Goal: Transaction & Acquisition: Purchase product/service

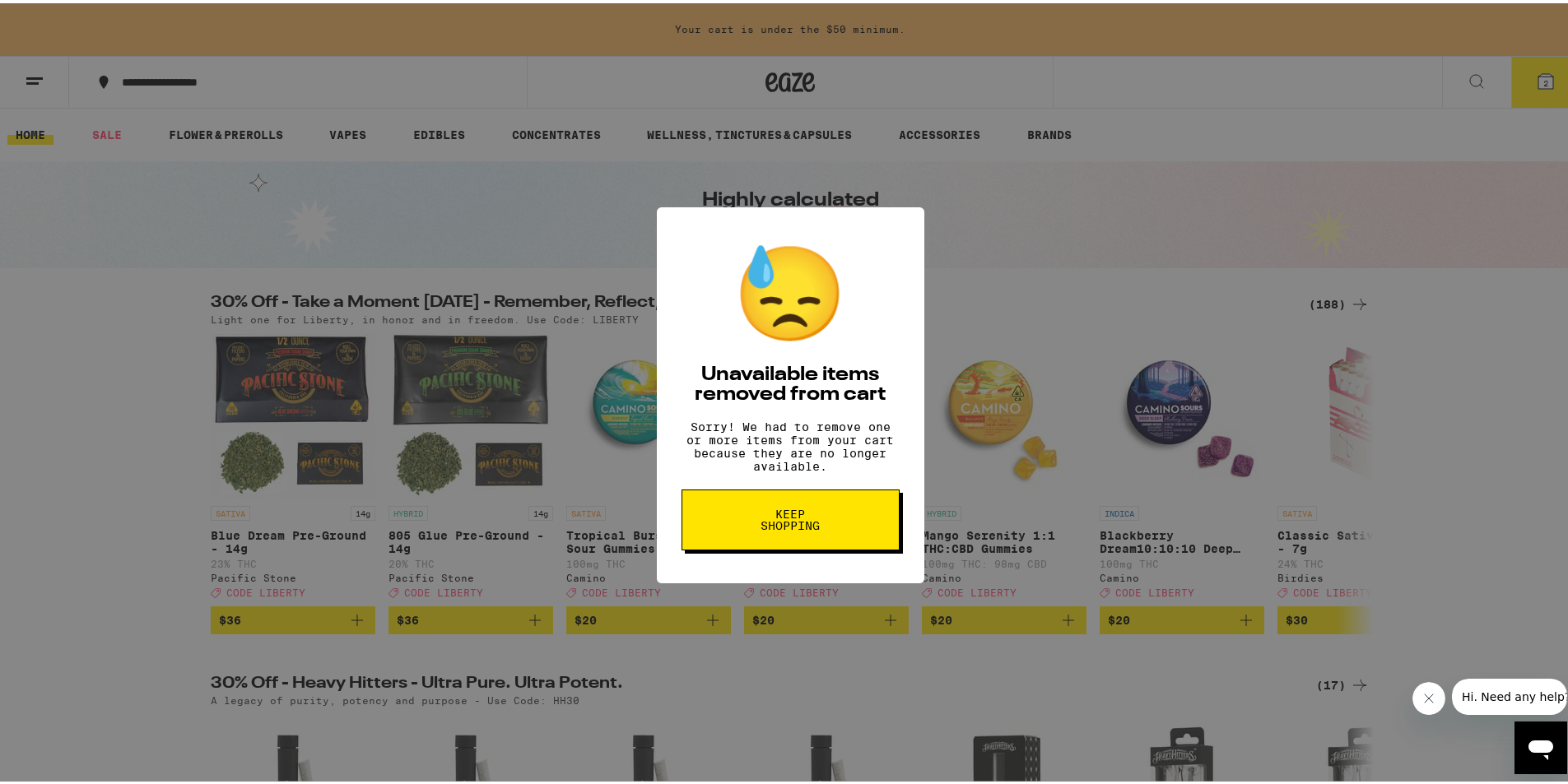
click at [774, 528] on span "Keep Shopping" at bounding box center [790, 517] width 85 height 23
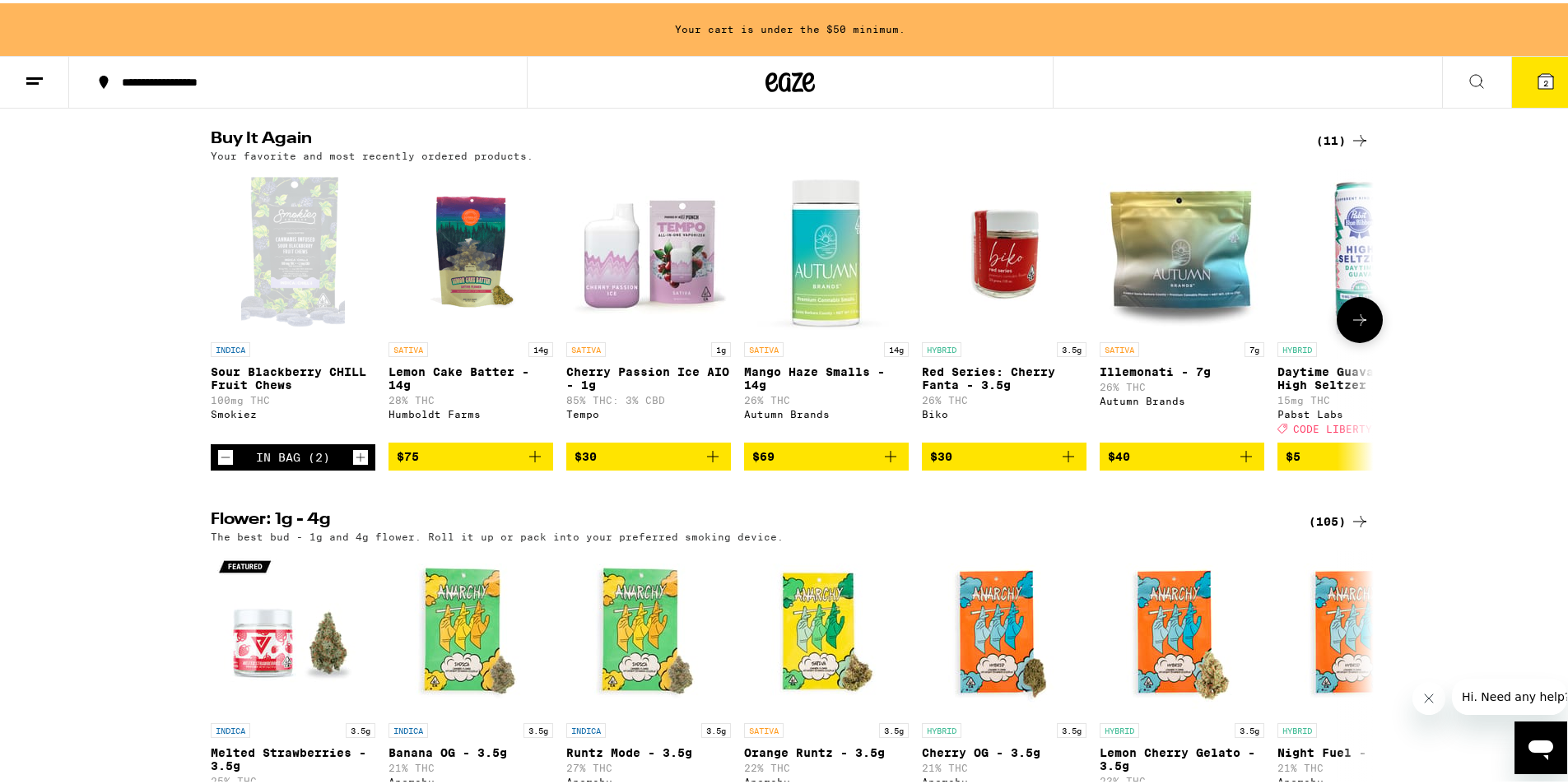
scroll to position [1664, 0]
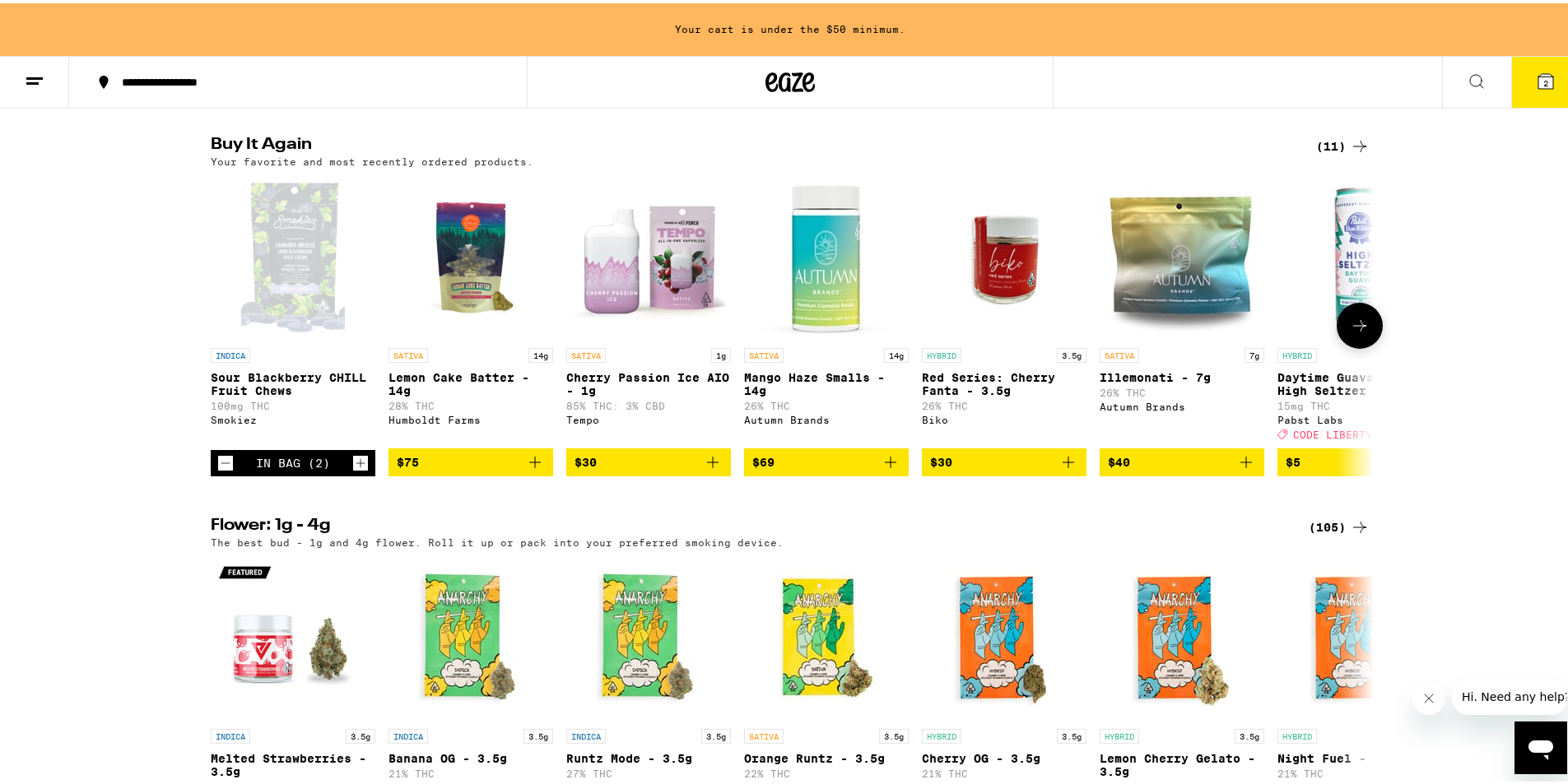
click at [218, 470] on icon "Decrement" at bounding box center [225, 461] width 15 height 20
click at [222, 470] on icon "Decrement" at bounding box center [225, 461] width 15 height 20
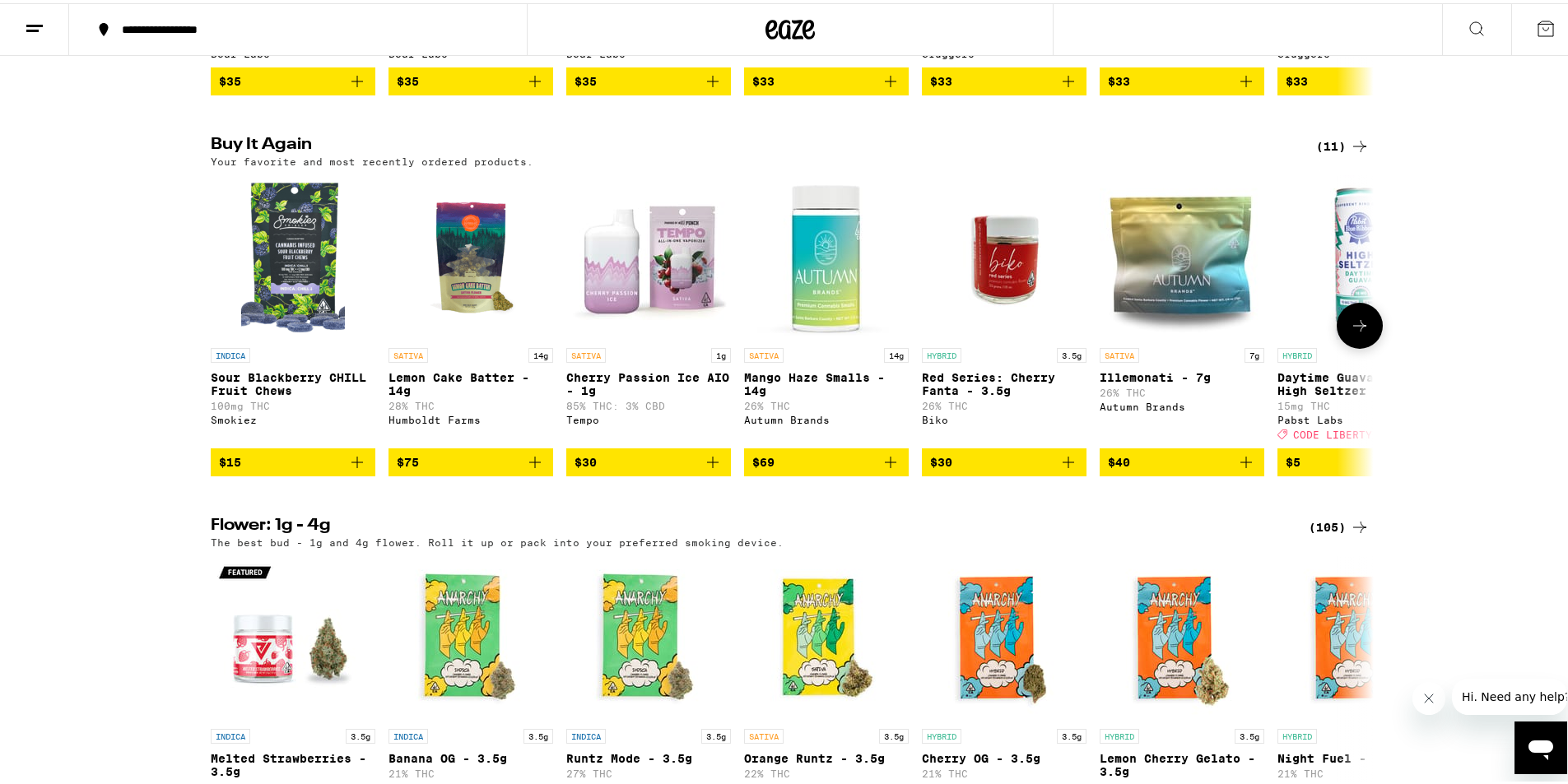
click at [348, 469] on icon "Add to bag" at bounding box center [357, 460] width 20 height 20
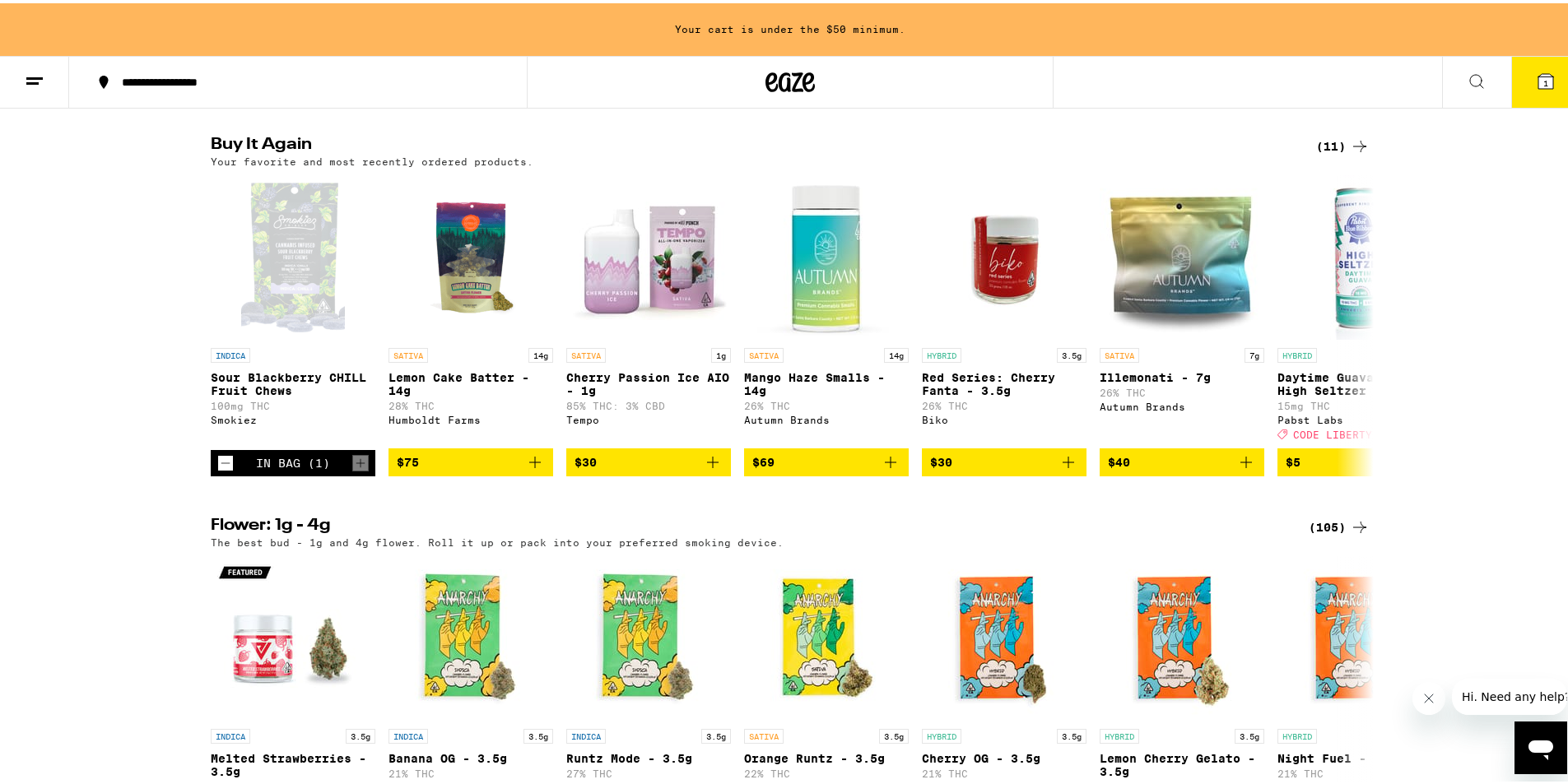
click at [1539, 85] on icon at bounding box center [1546, 78] width 15 height 15
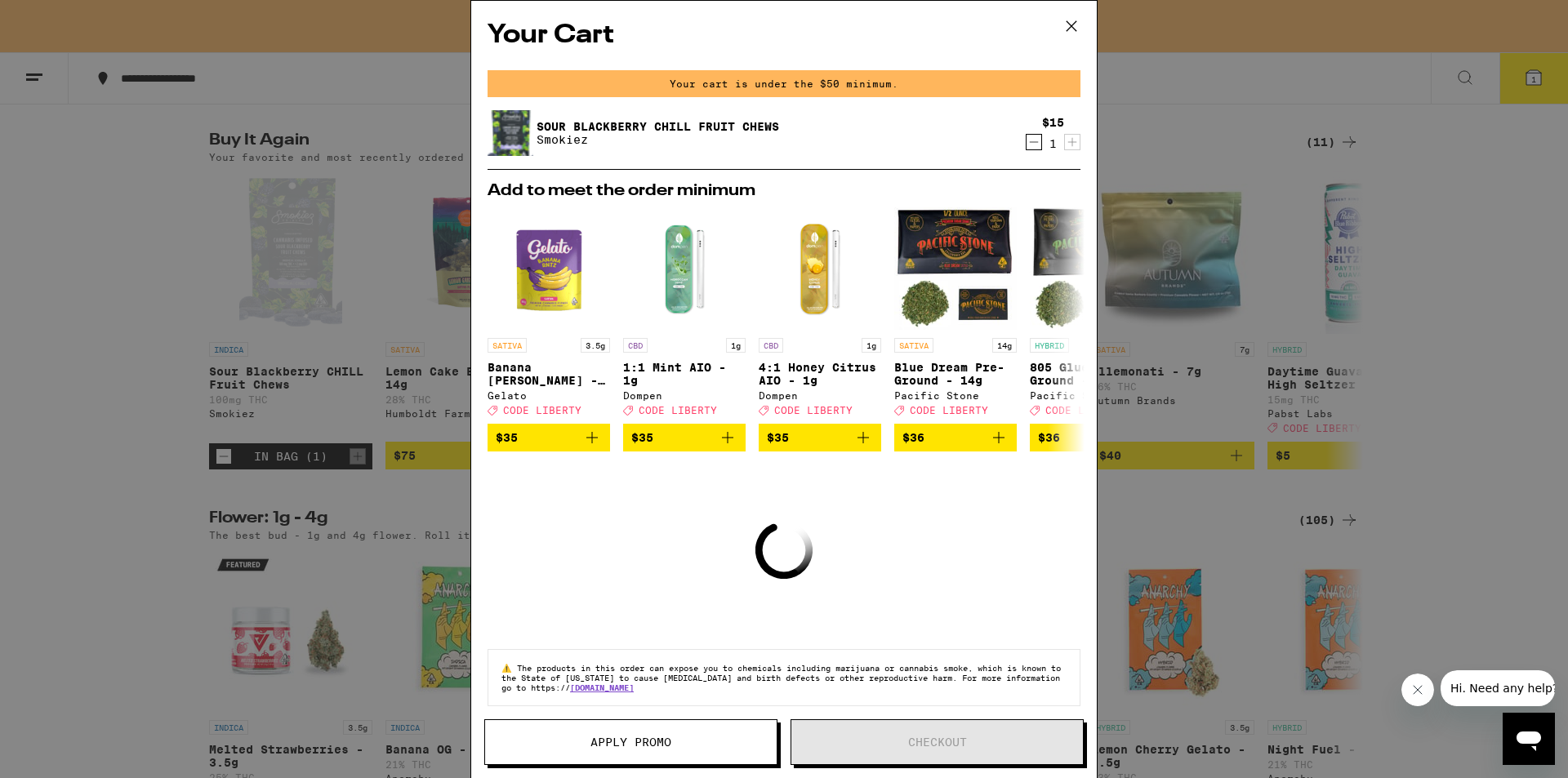
click at [1068, 27] on icon at bounding box center [1072, 25] width 25 height 25
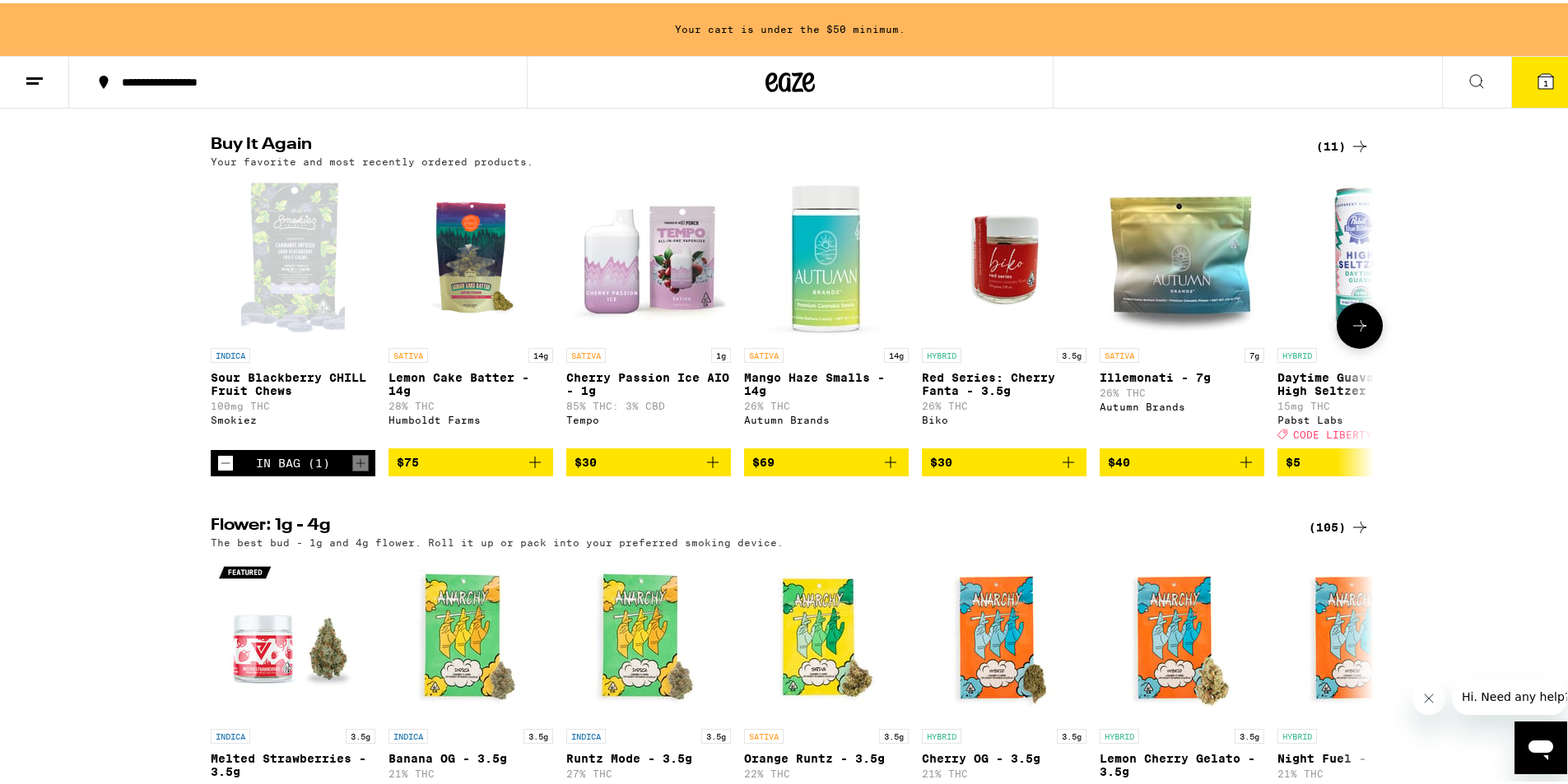
click at [220, 470] on icon "Decrement" at bounding box center [225, 461] width 15 height 20
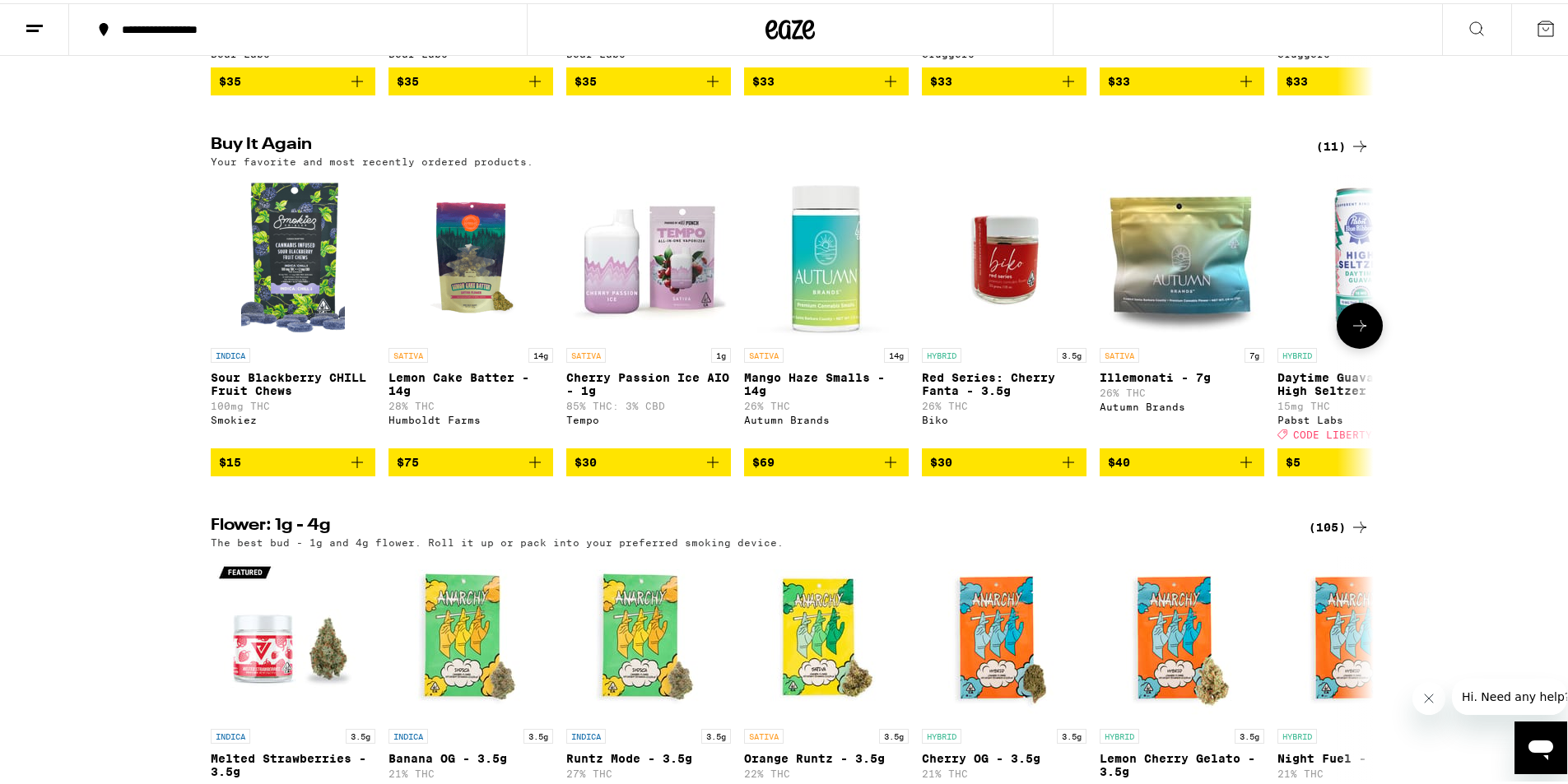
click at [350, 469] on icon "Add to bag" at bounding box center [357, 460] width 20 height 20
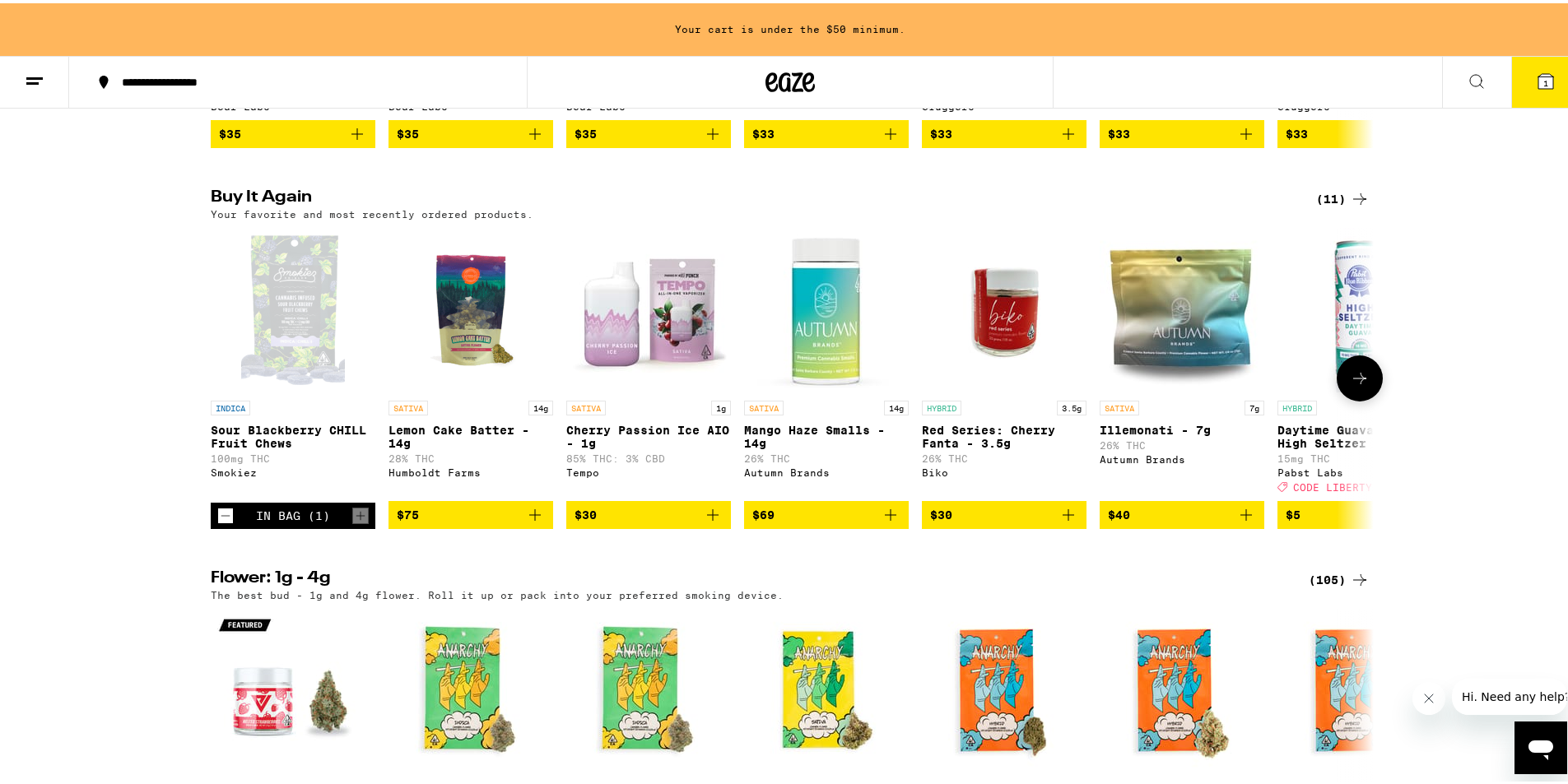
scroll to position [1664, 0]
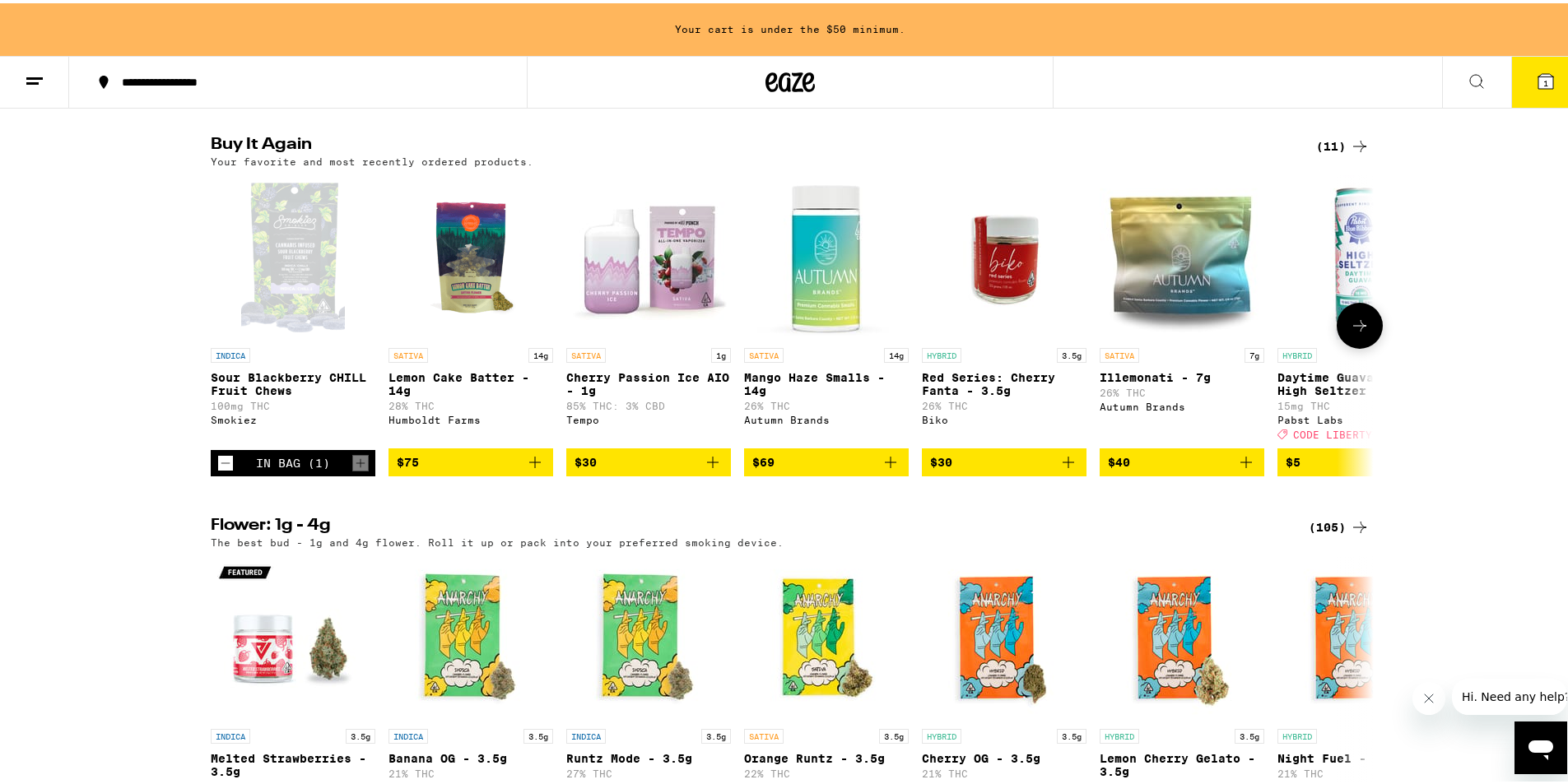
click at [278, 467] on div "In Bag (1)" at bounding box center [292, 460] width 74 height 13
click at [218, 470] on icon "Decrement" at bounding box center [225, 461] width 15 height 20
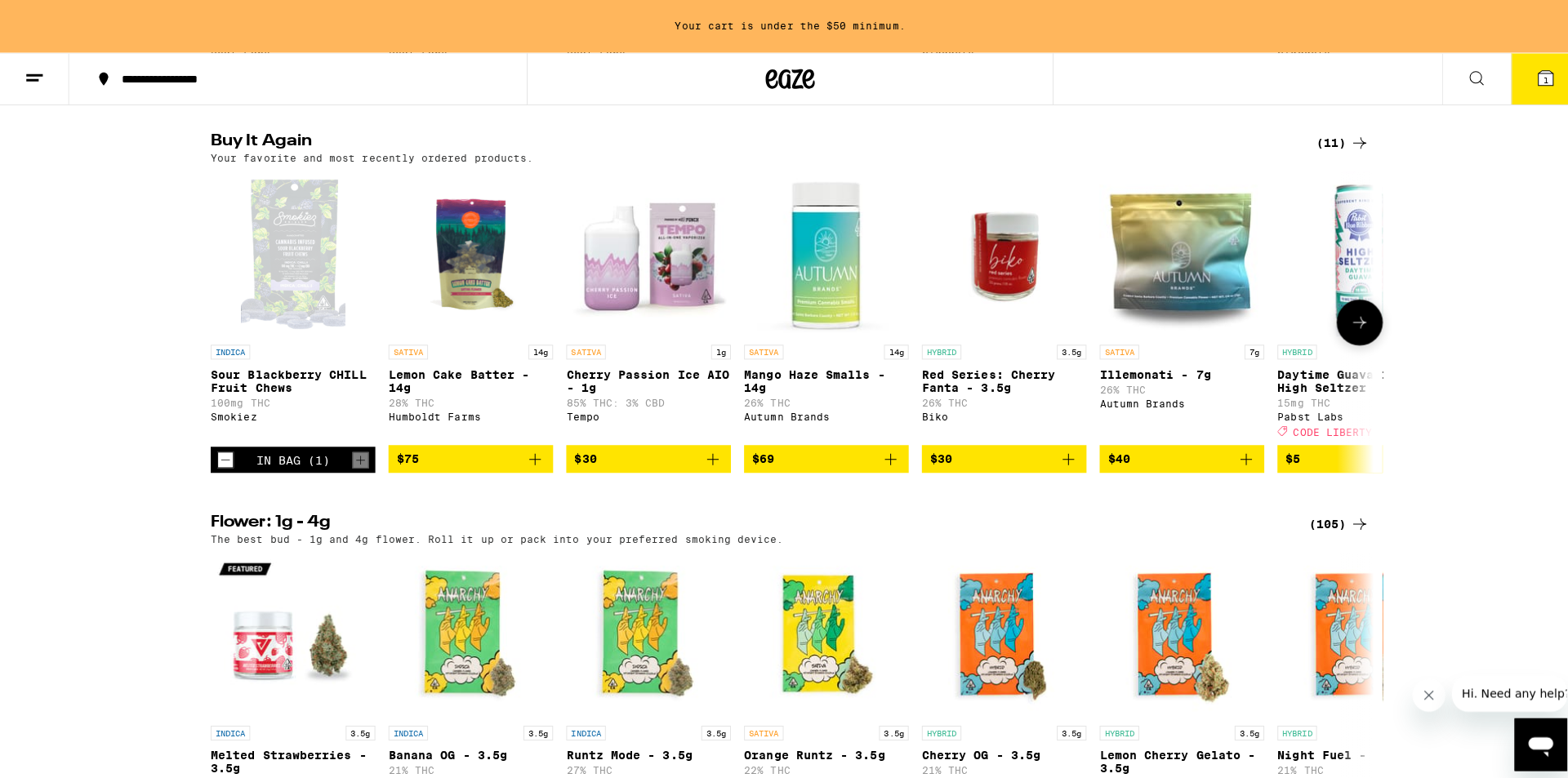
scroll to position [1600, 0]
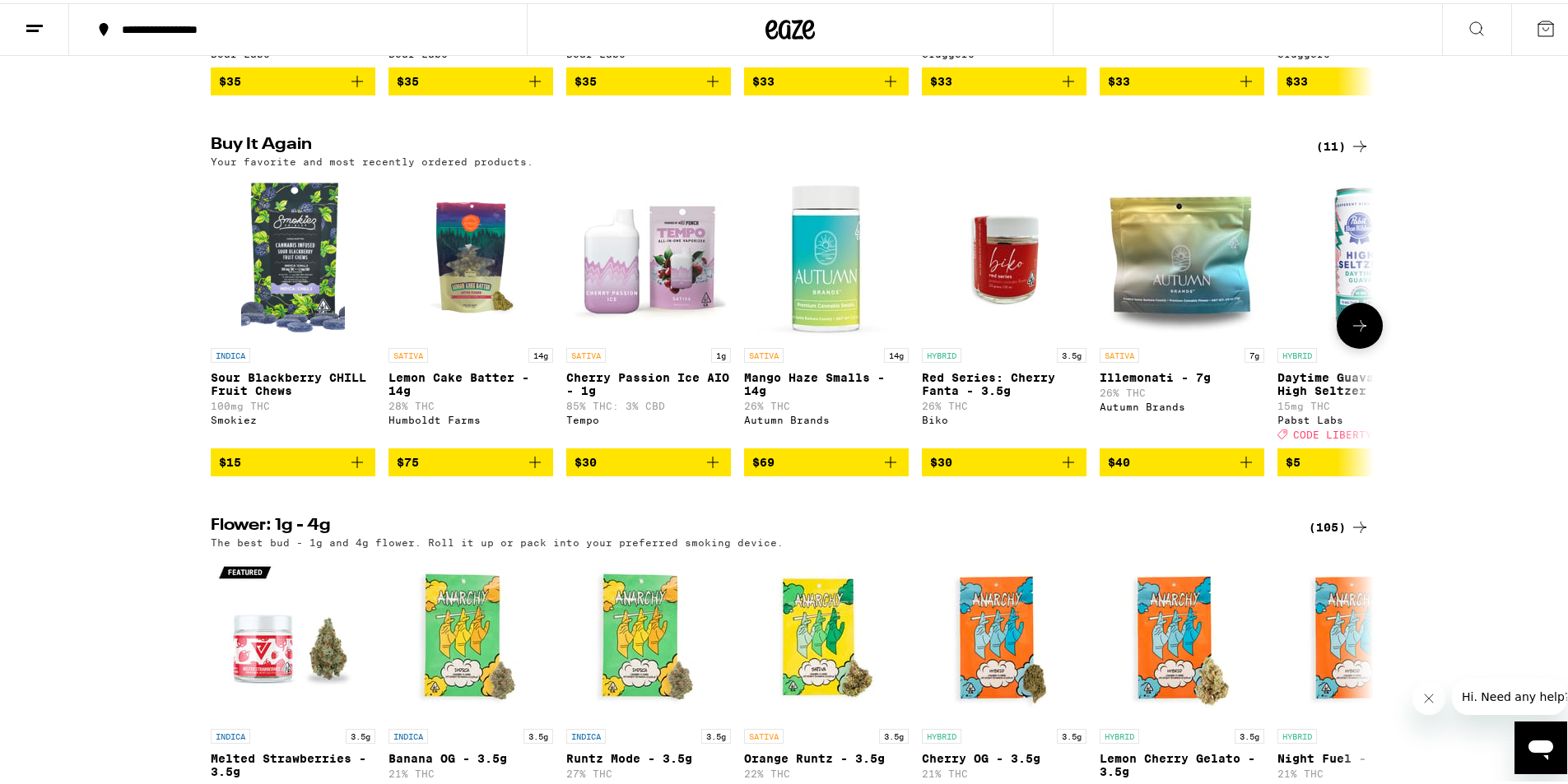
click at [271, 394] on p "Sour Blackberry CHILL Fruit Chews" at bounding box center [293, 381] width 165 height 27
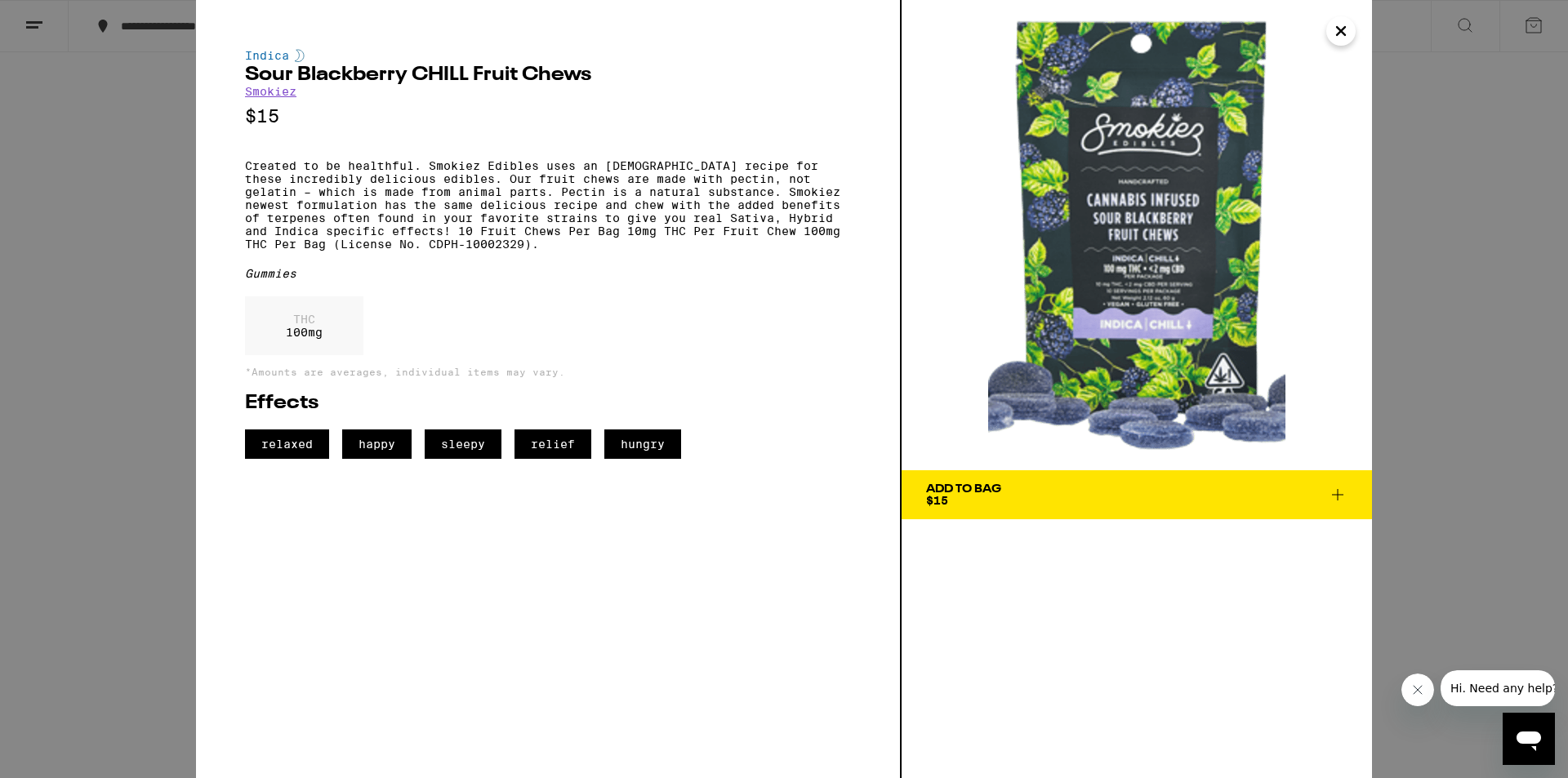
click at [1335, 495] on icon at bounding box center [1338, 495] width 20 height 20
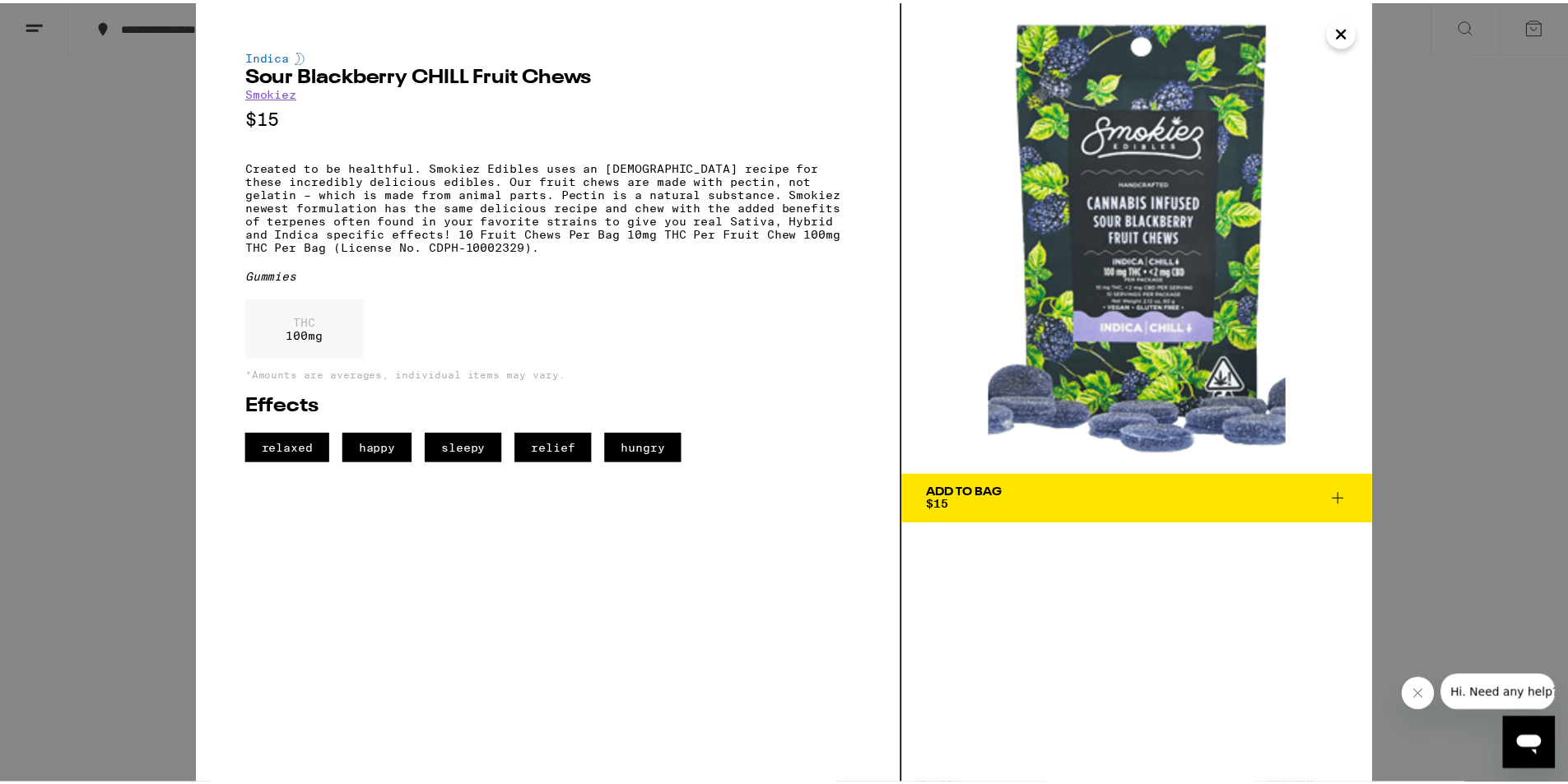
scroll to position [1664, 0]
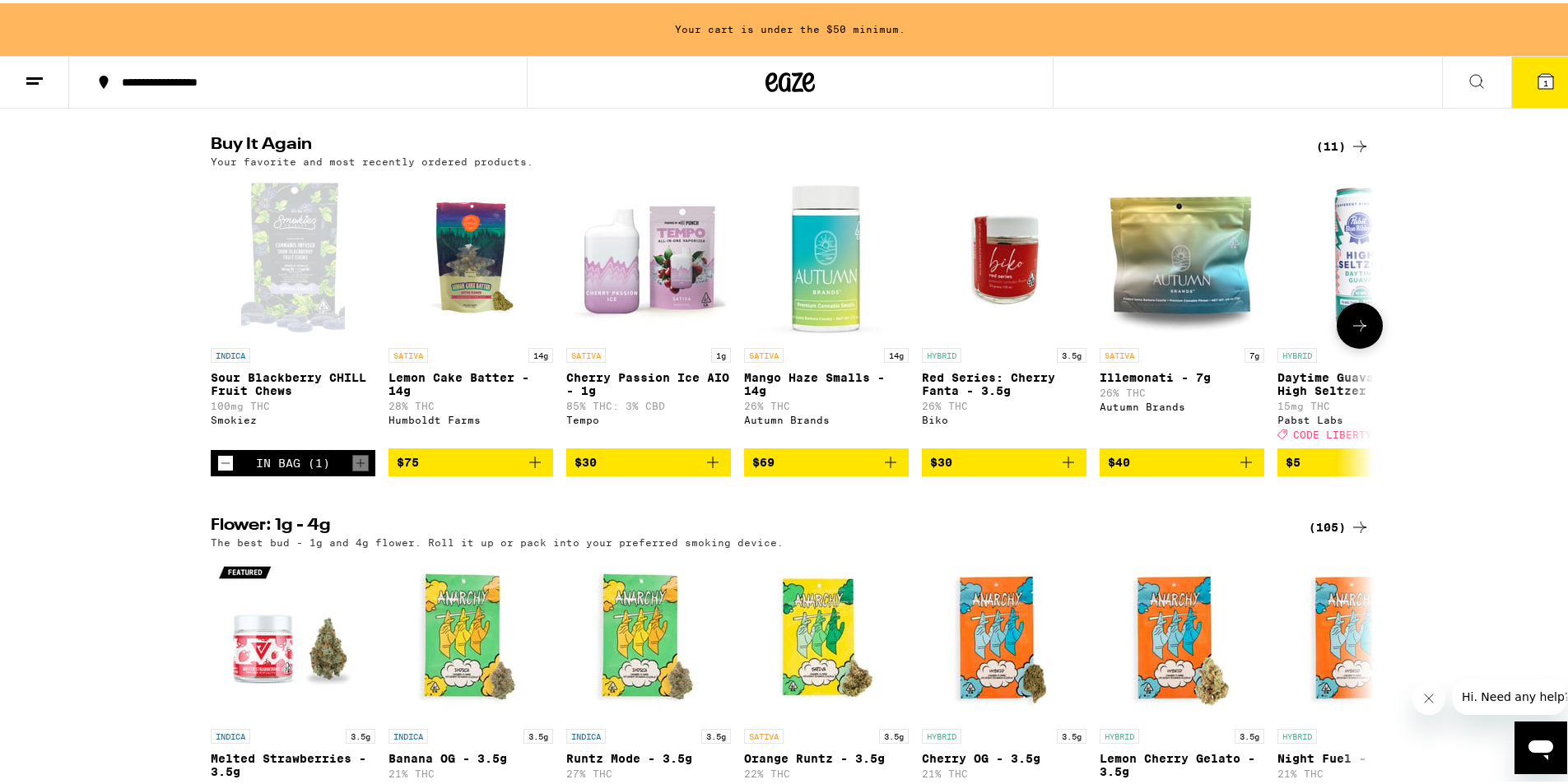
click at [281, 467] on div "In Bag (1)" at bounding box center [292, 460] width 74 height 13
click at [243, 394] on p "Sour Blackberry CHILL Fruit Chews" at bounding box center [293, 381] width 165 height 27
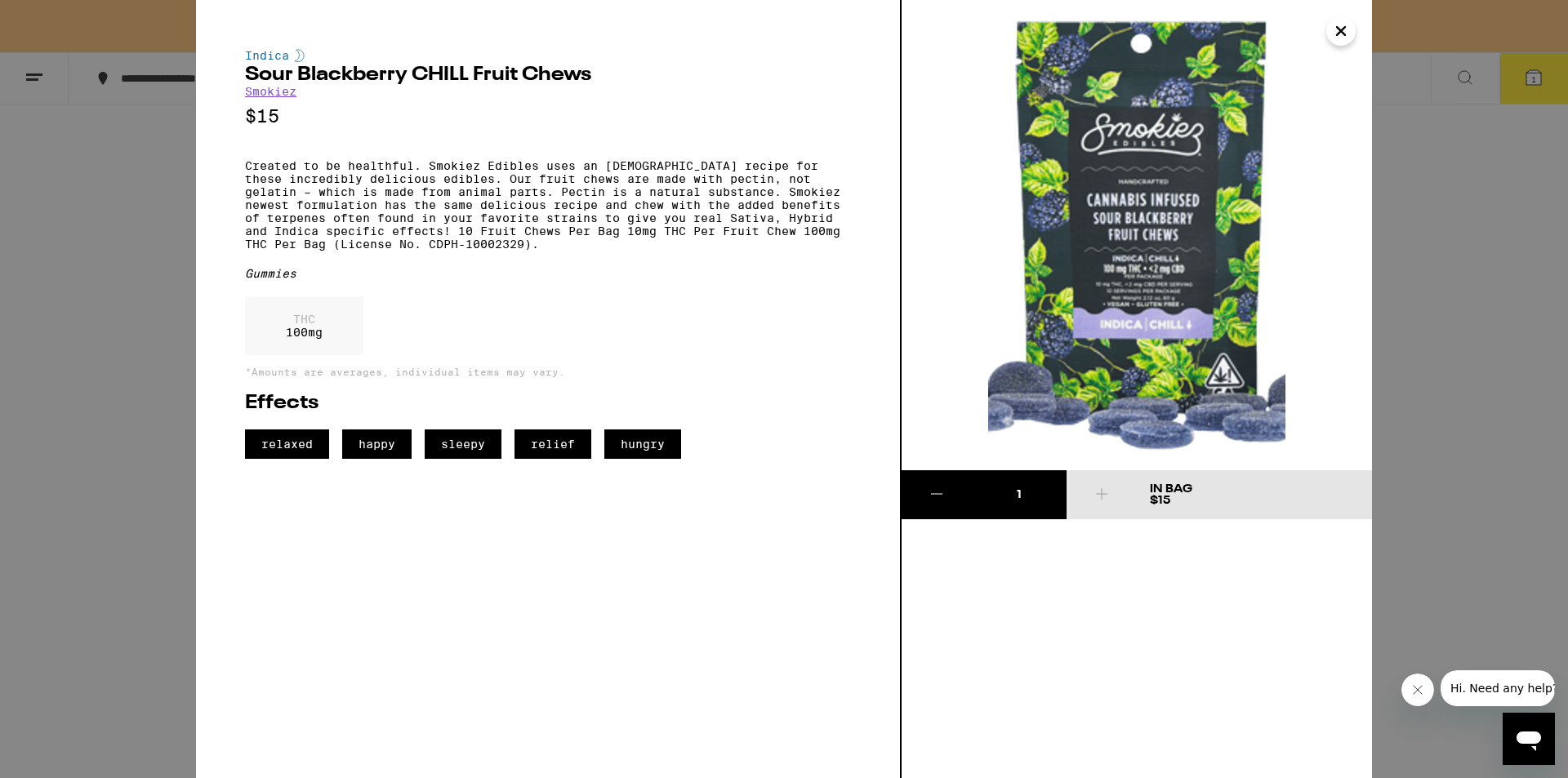
click at [1343, 28] on icon "Close" at bounding box center [1342, 31] width 20 height 25
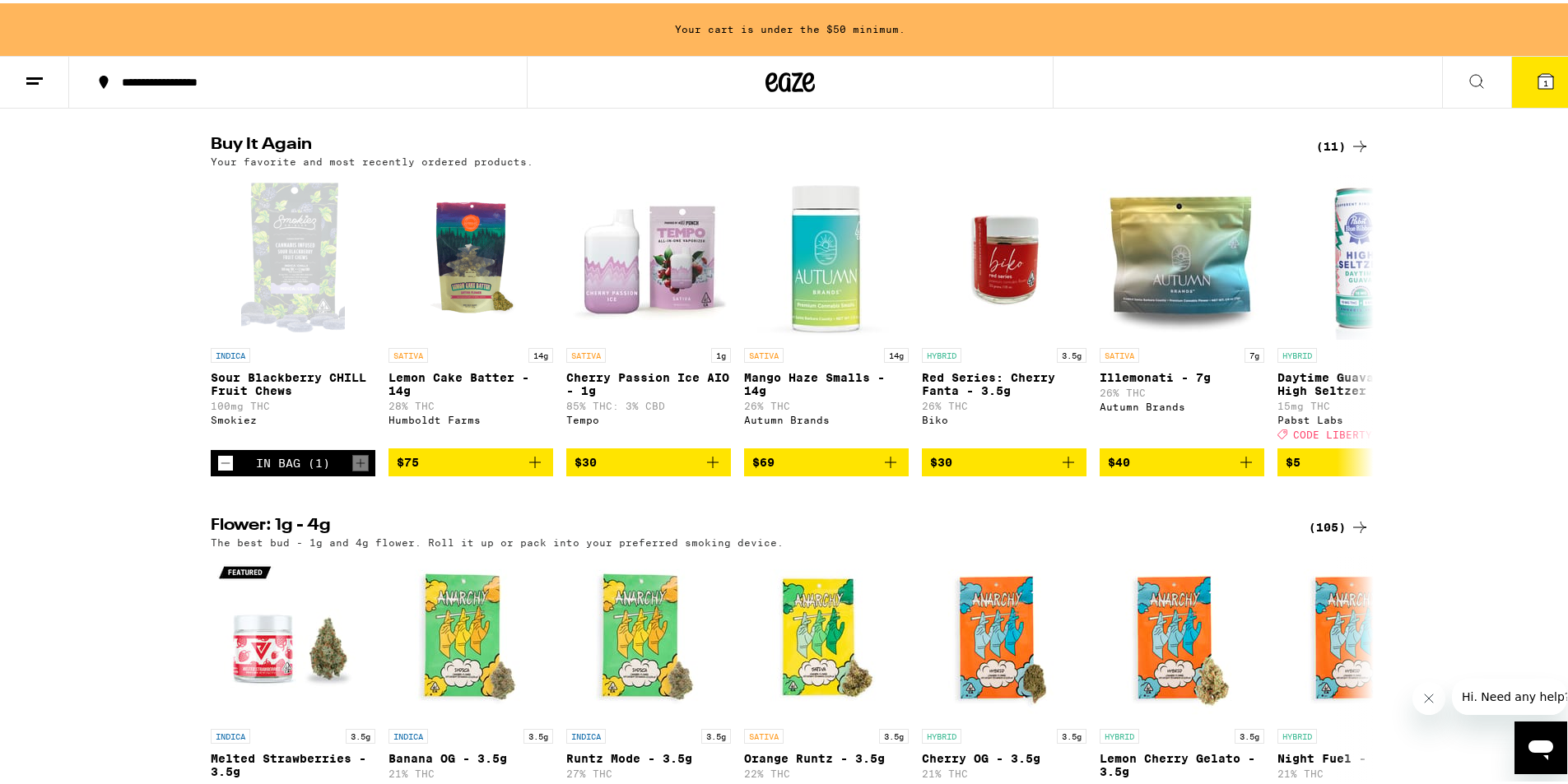
click at [1466, 75] on icon at bounding box center [1476, 79] width 20 height 20
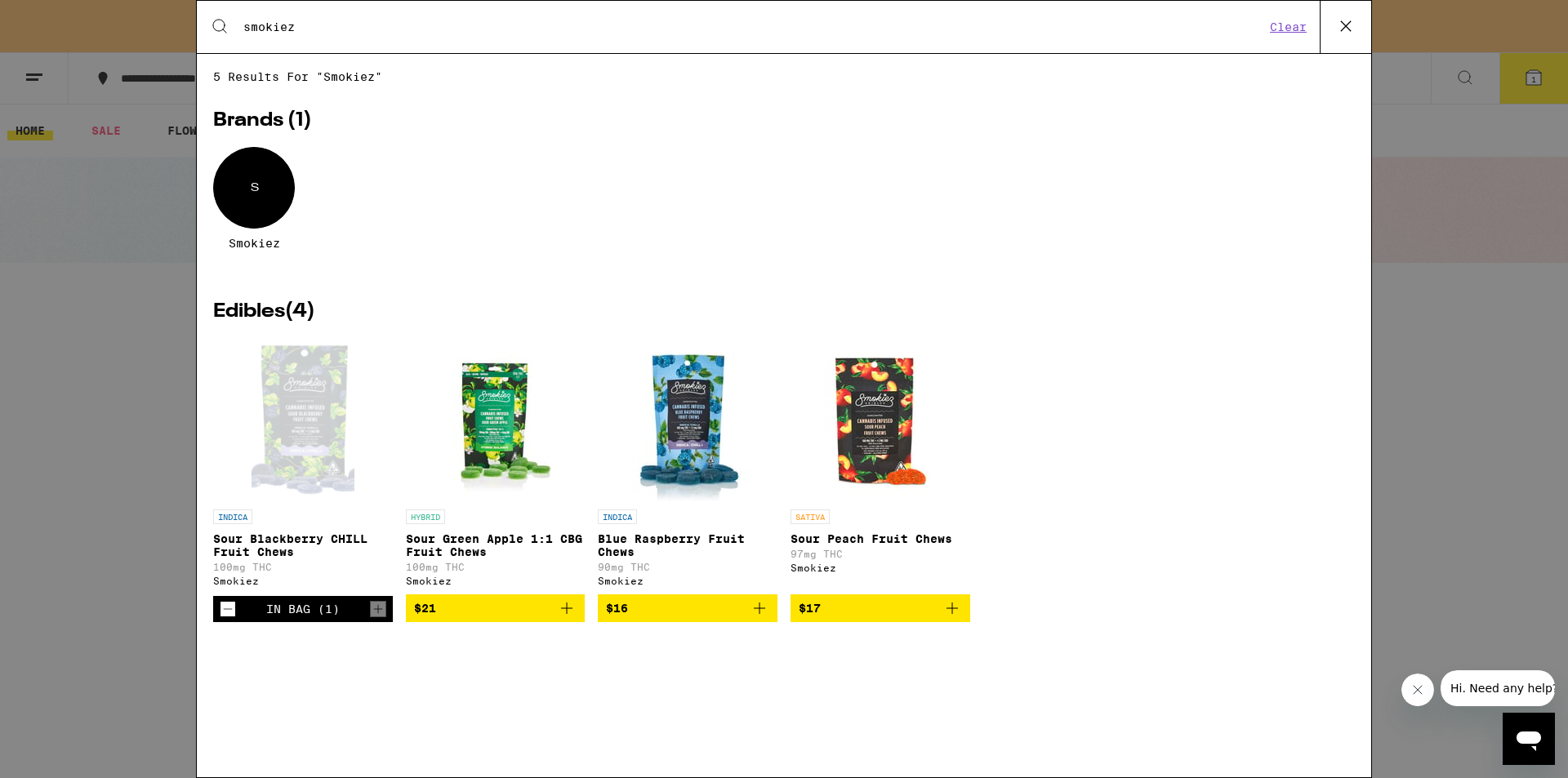
type input "smokiez"
click at [853, 544] on p "Sour Peach Fruit Chews" at bounding box center [881, 539] width 180 height 13
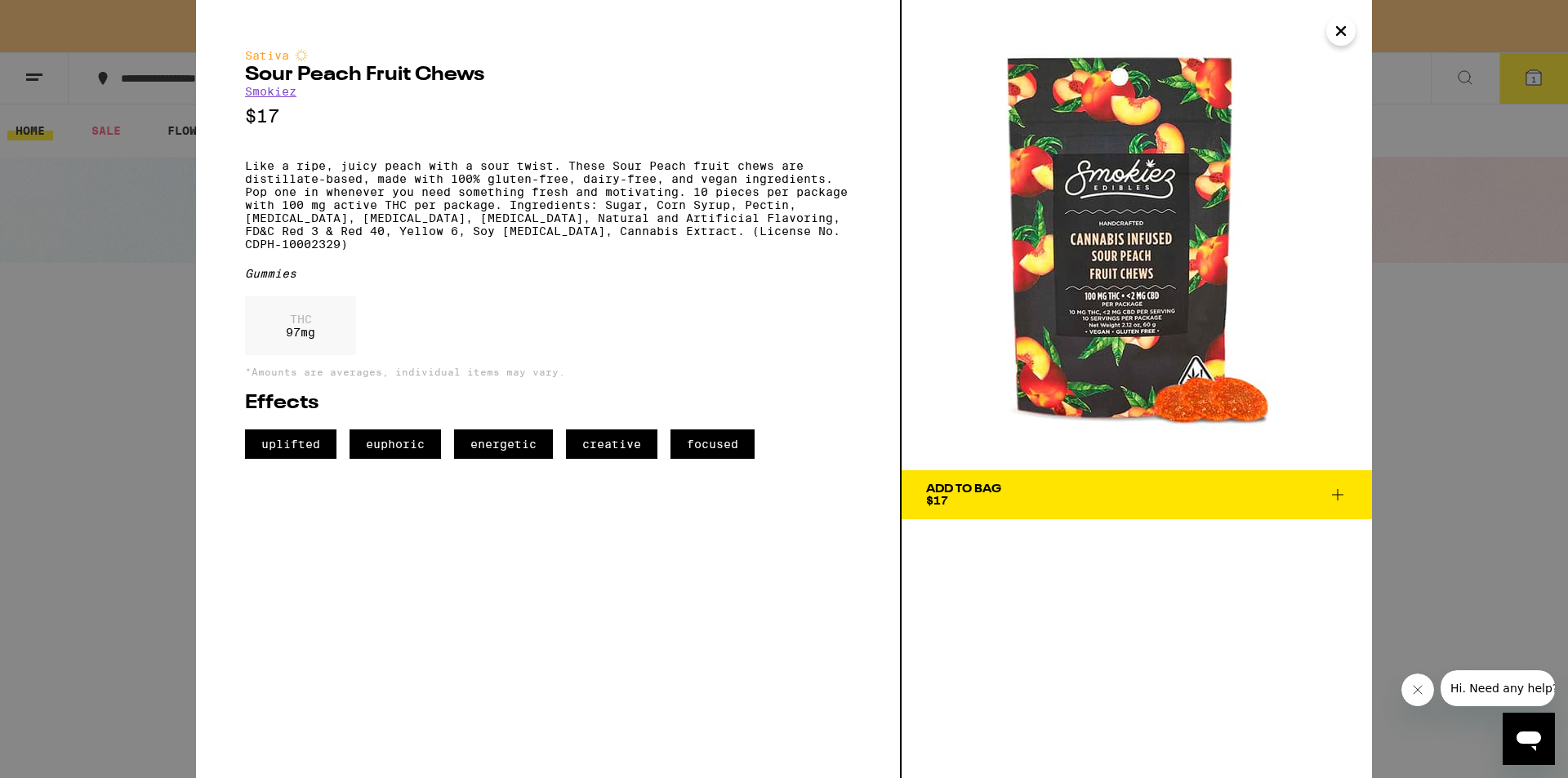
click at [1342, 497] on icon at bounding box center [1338, 495] width 20 height 20
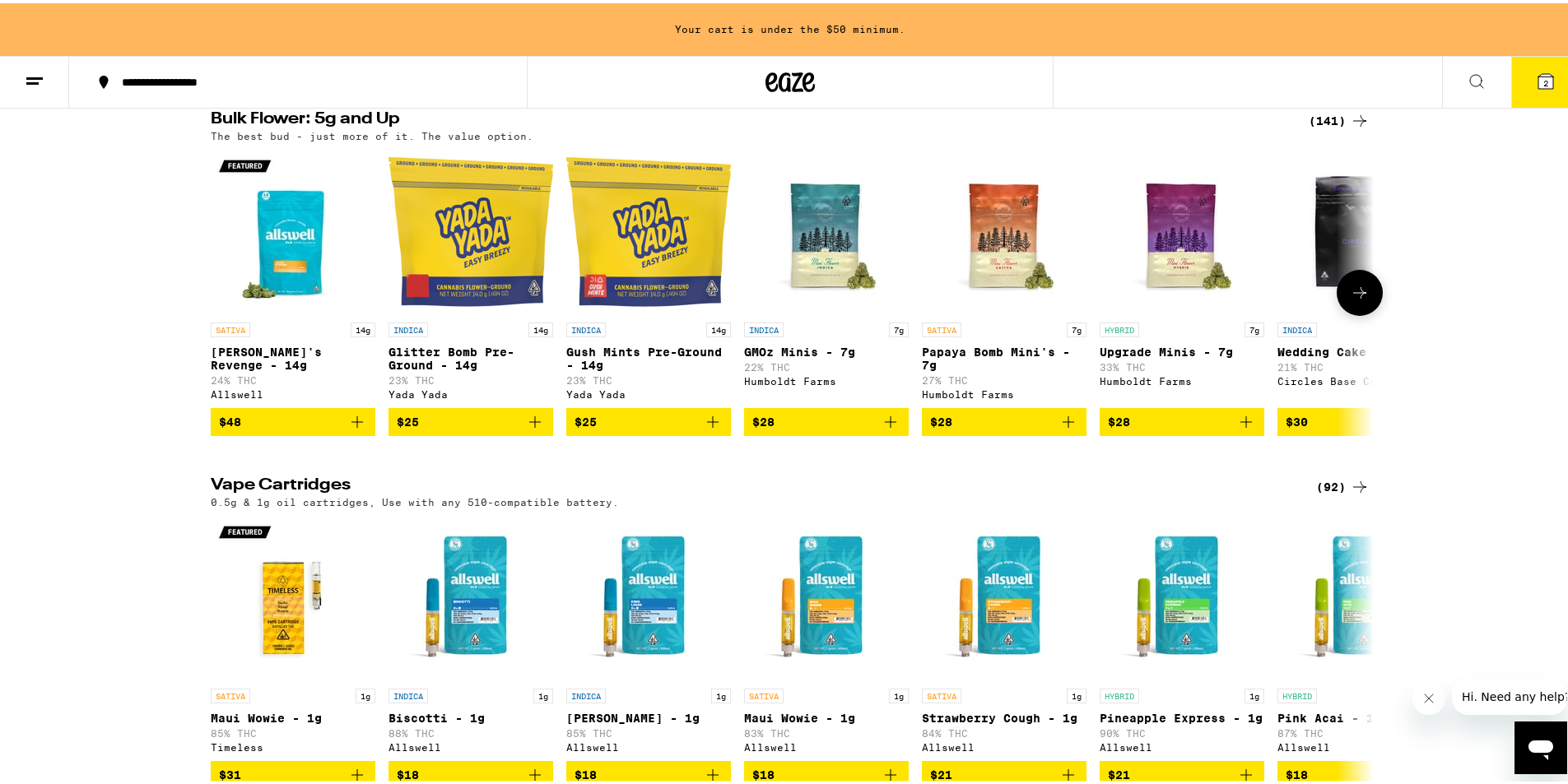
scroll to position [2624, 0]
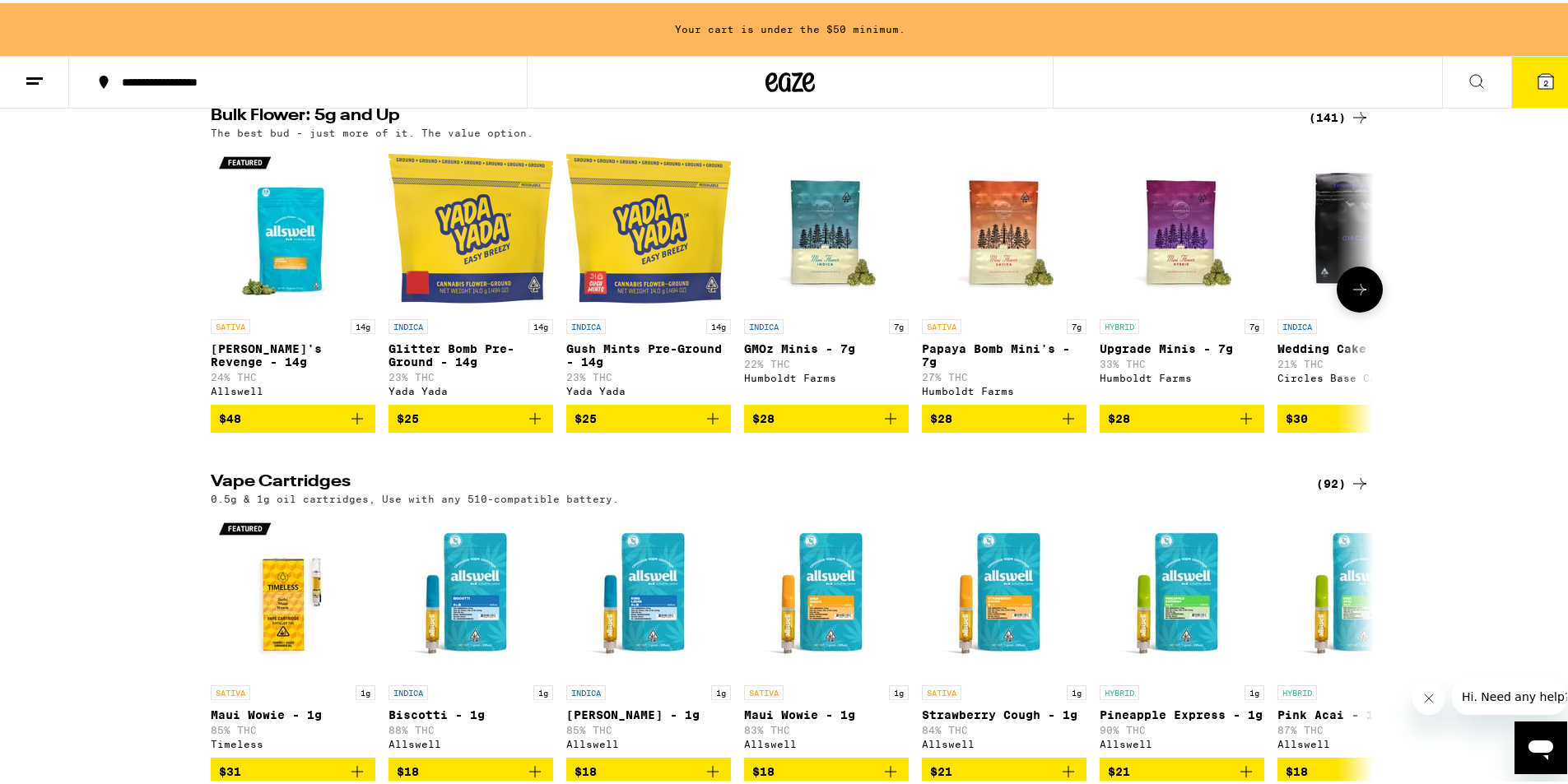
click at [1356, 297] on icon at bounding box center [1360, 287] width 20 height 20
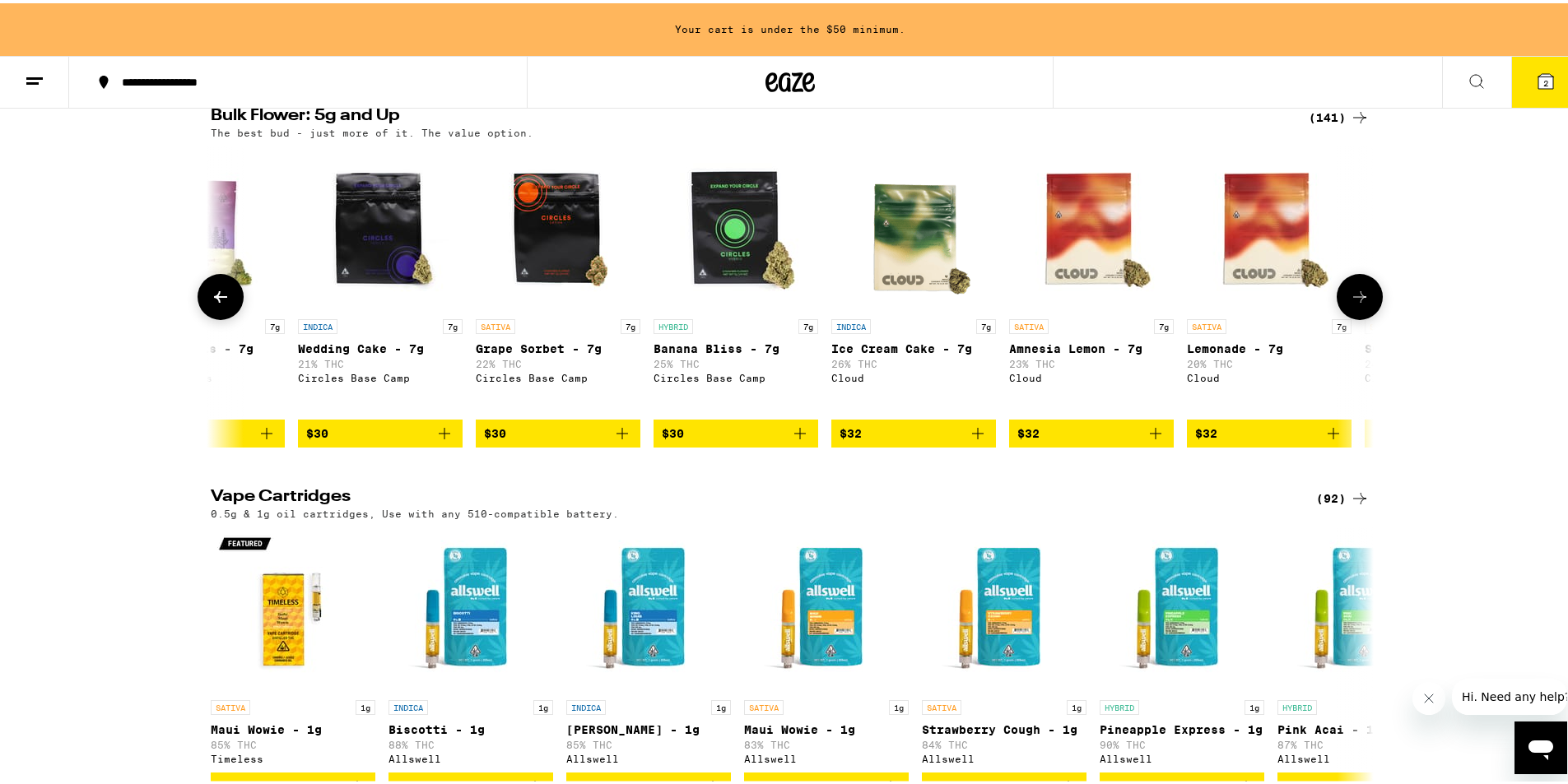
click at [1355, 317] on button at bounding box center [1359, 294] width 46 height 46
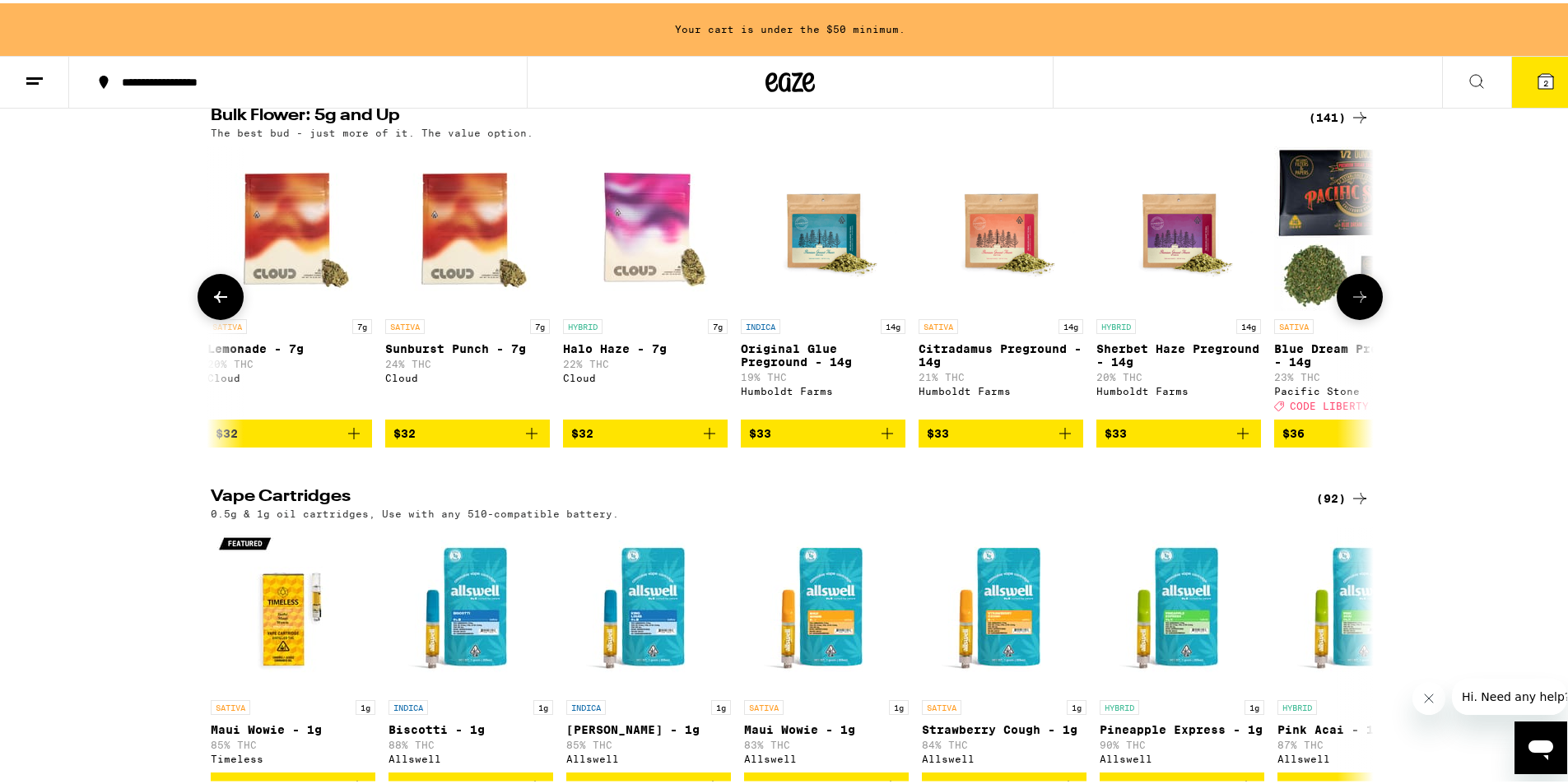
click at [1353, 317] on button at bounding box center [1359, 294] width 46 height 46
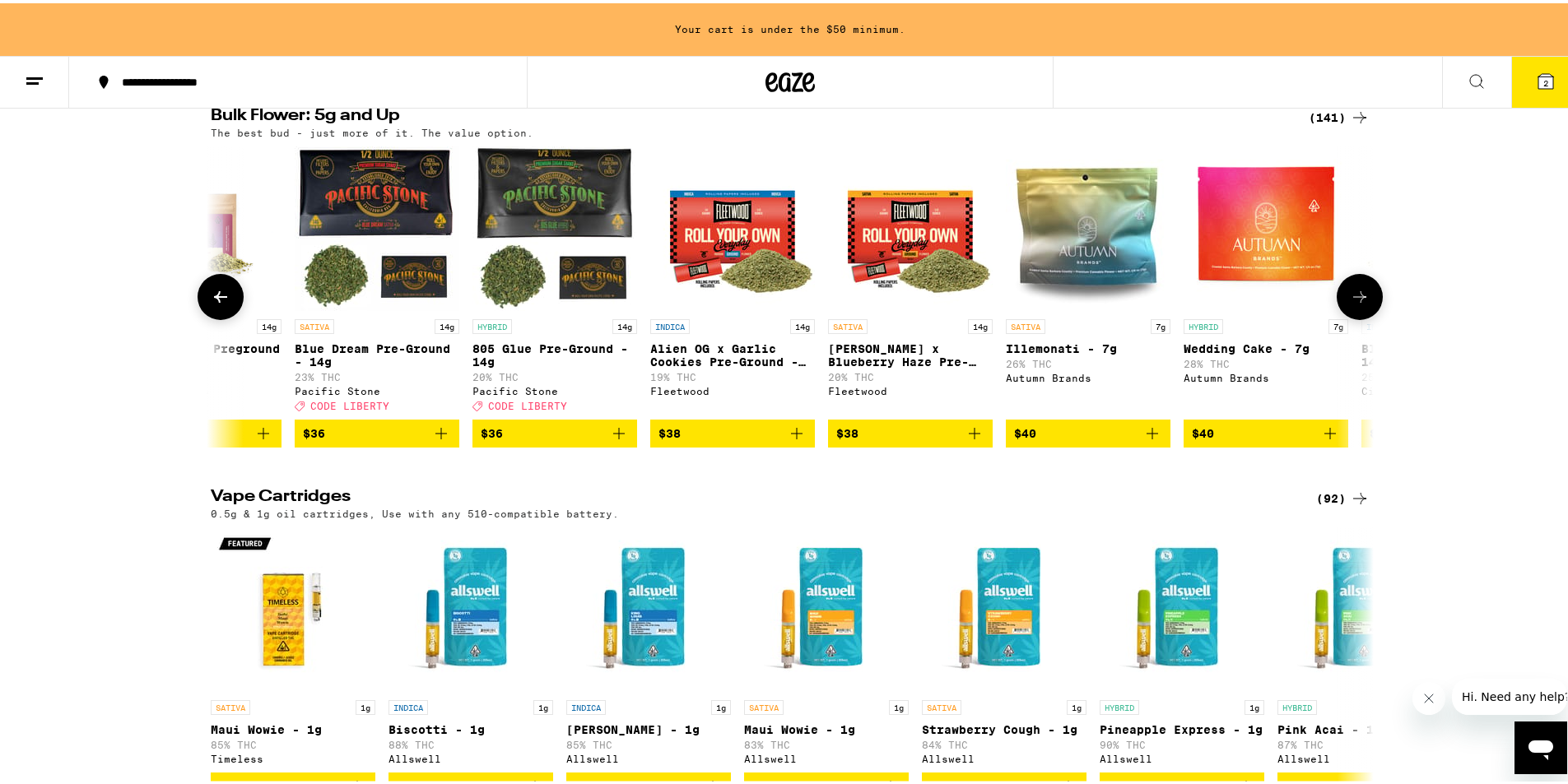
click at [1350, 317] on button at bounding box center [1359, 294] width 46 height 46
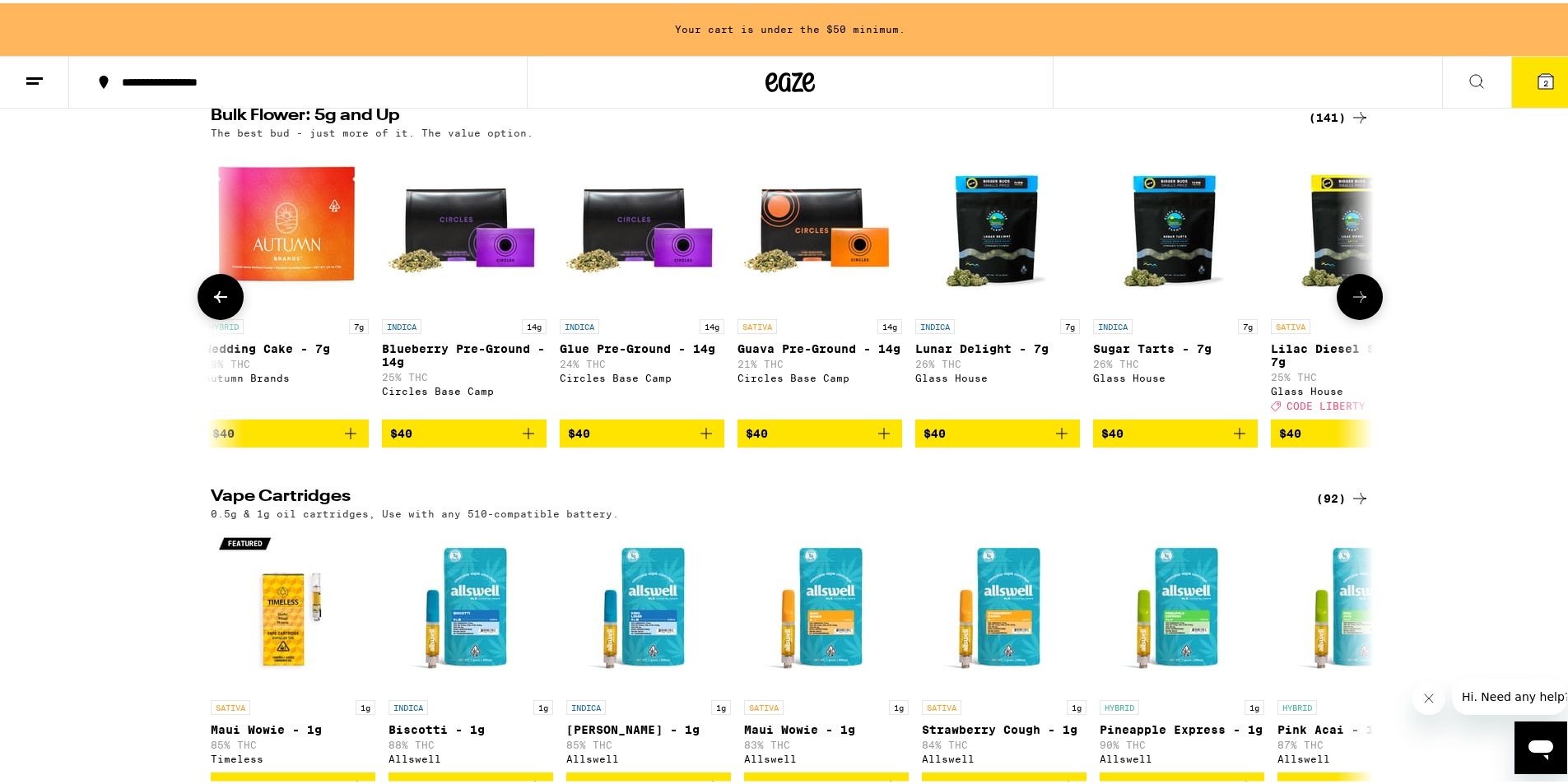
click at [1353, 317] on button at bounding box center [1359, 294] width 46 height 46
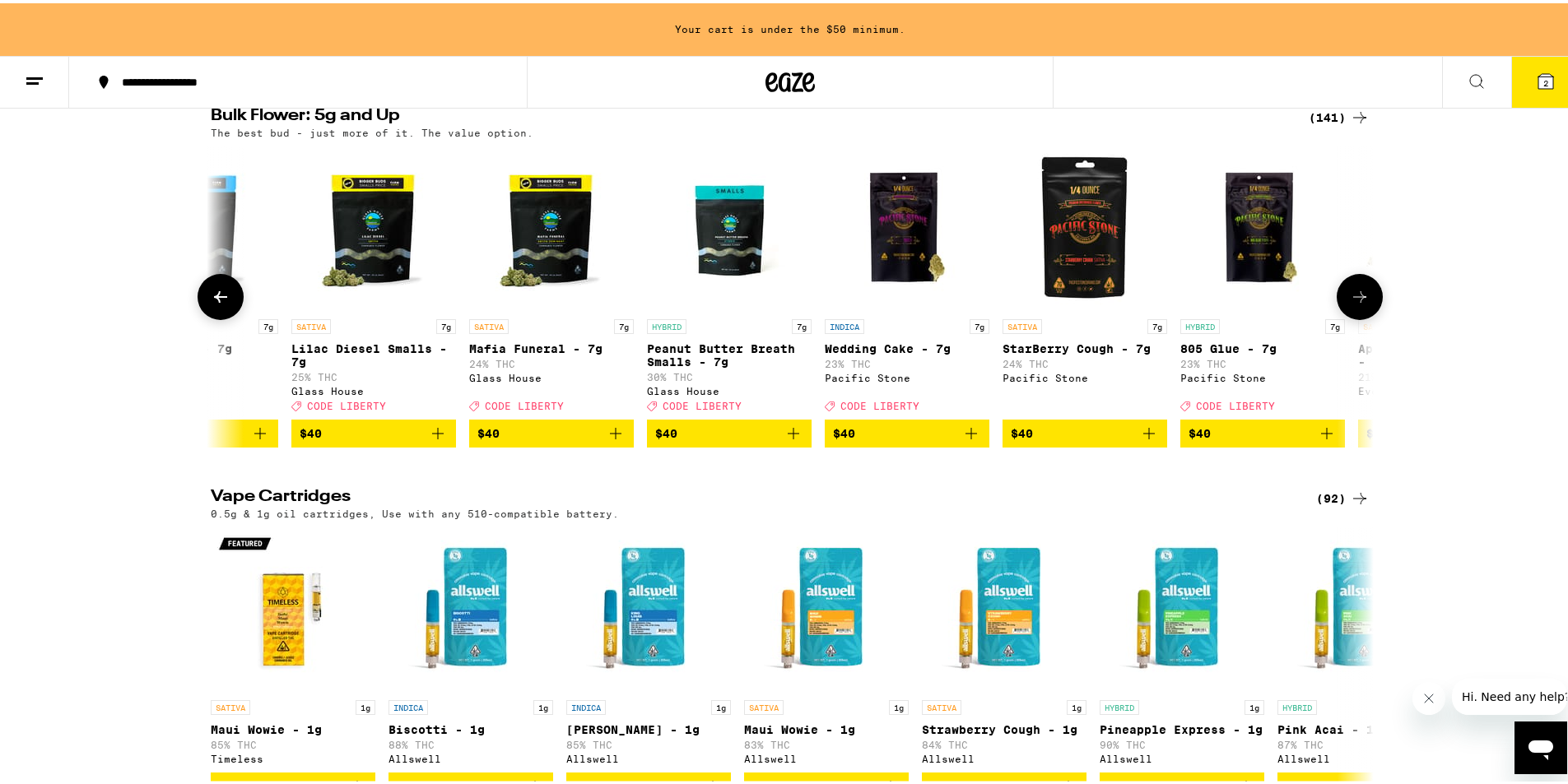
click at [1353, 304] on icon at bounding box center [1360, 294] width 20 height 20
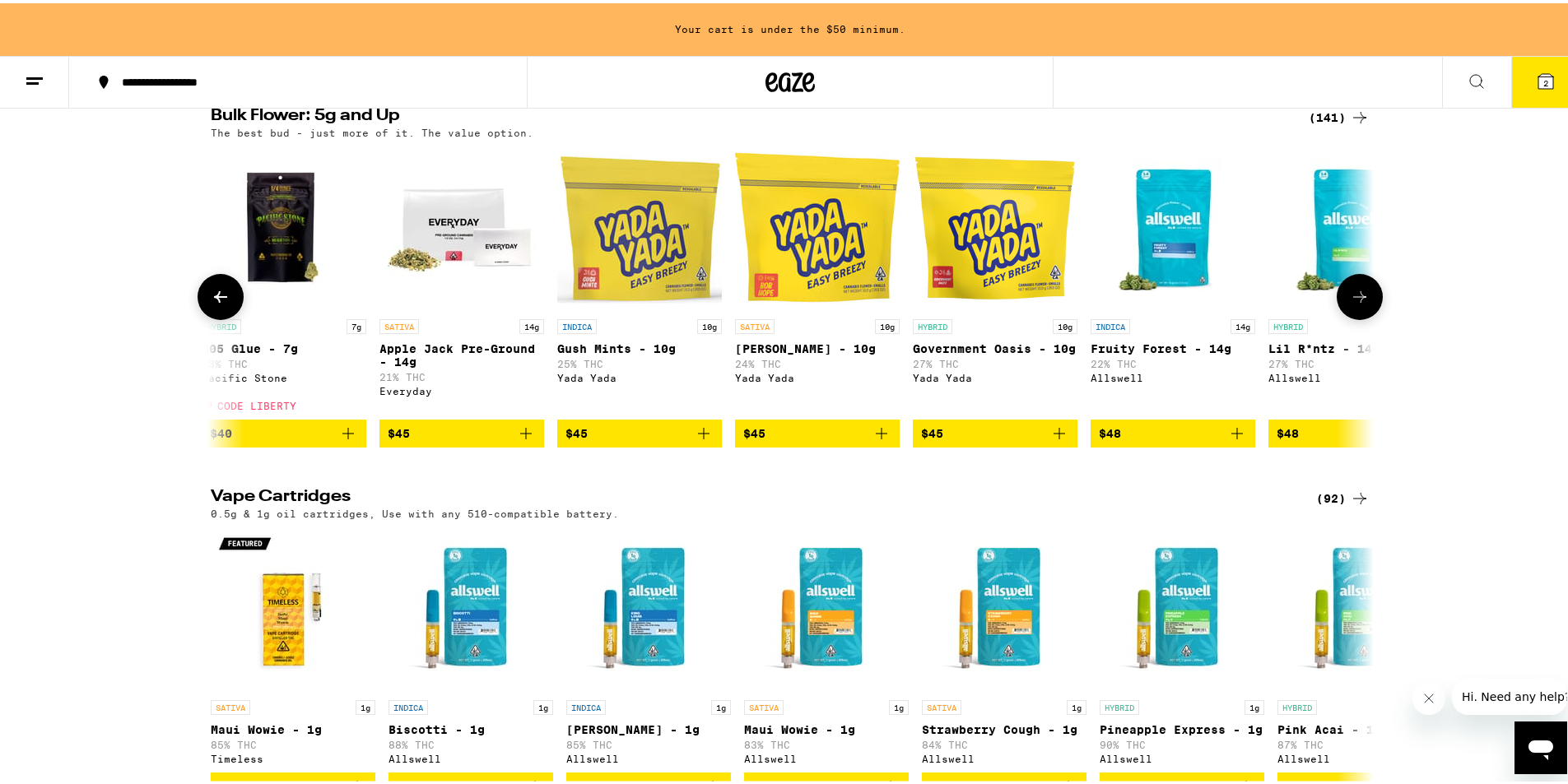
scroll to position [0, 5877]
click at [1351, 304] on icon at bounding box center [1360, 294] width 20 height 20
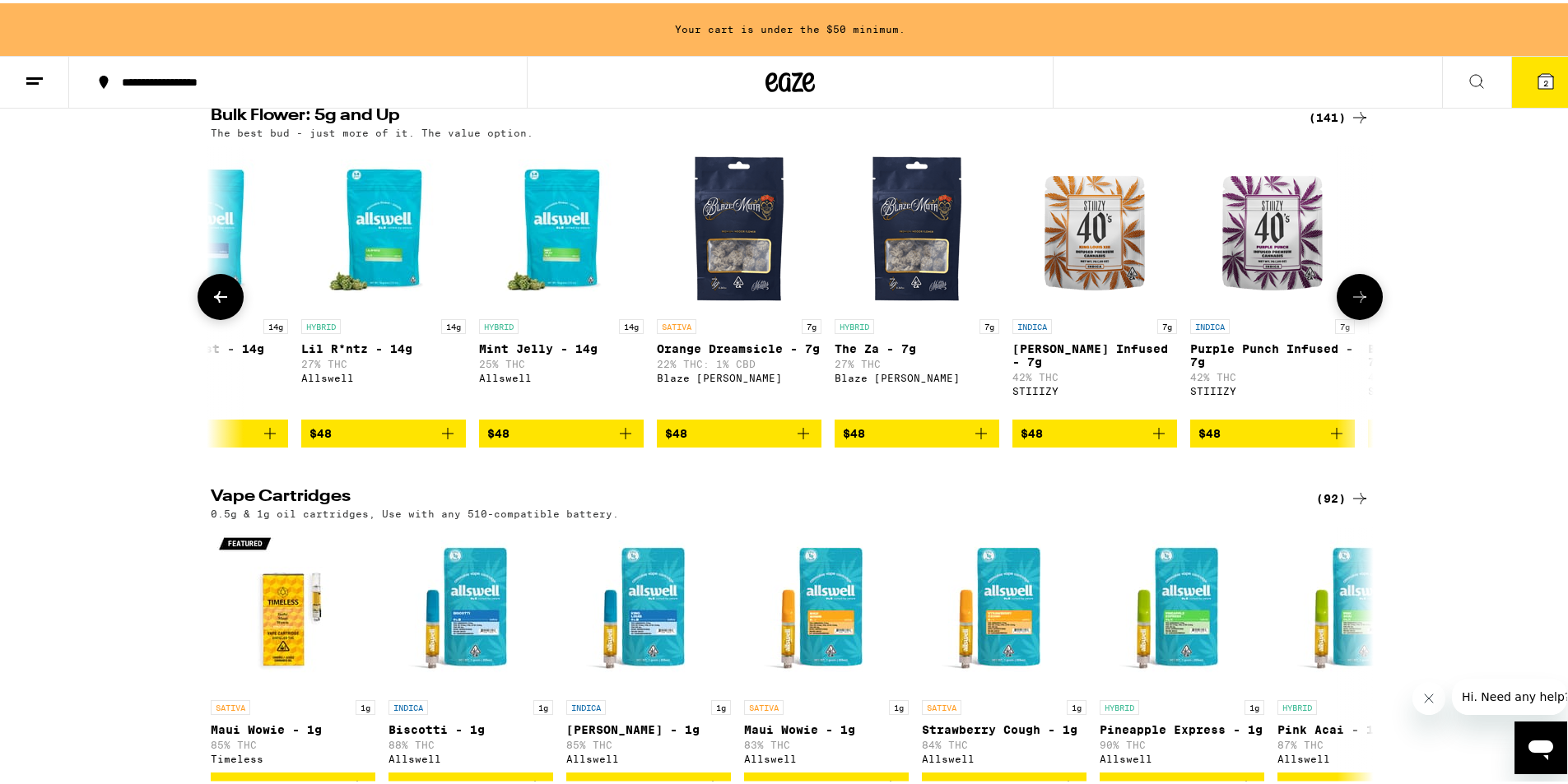
scroll to position [0, 6856]
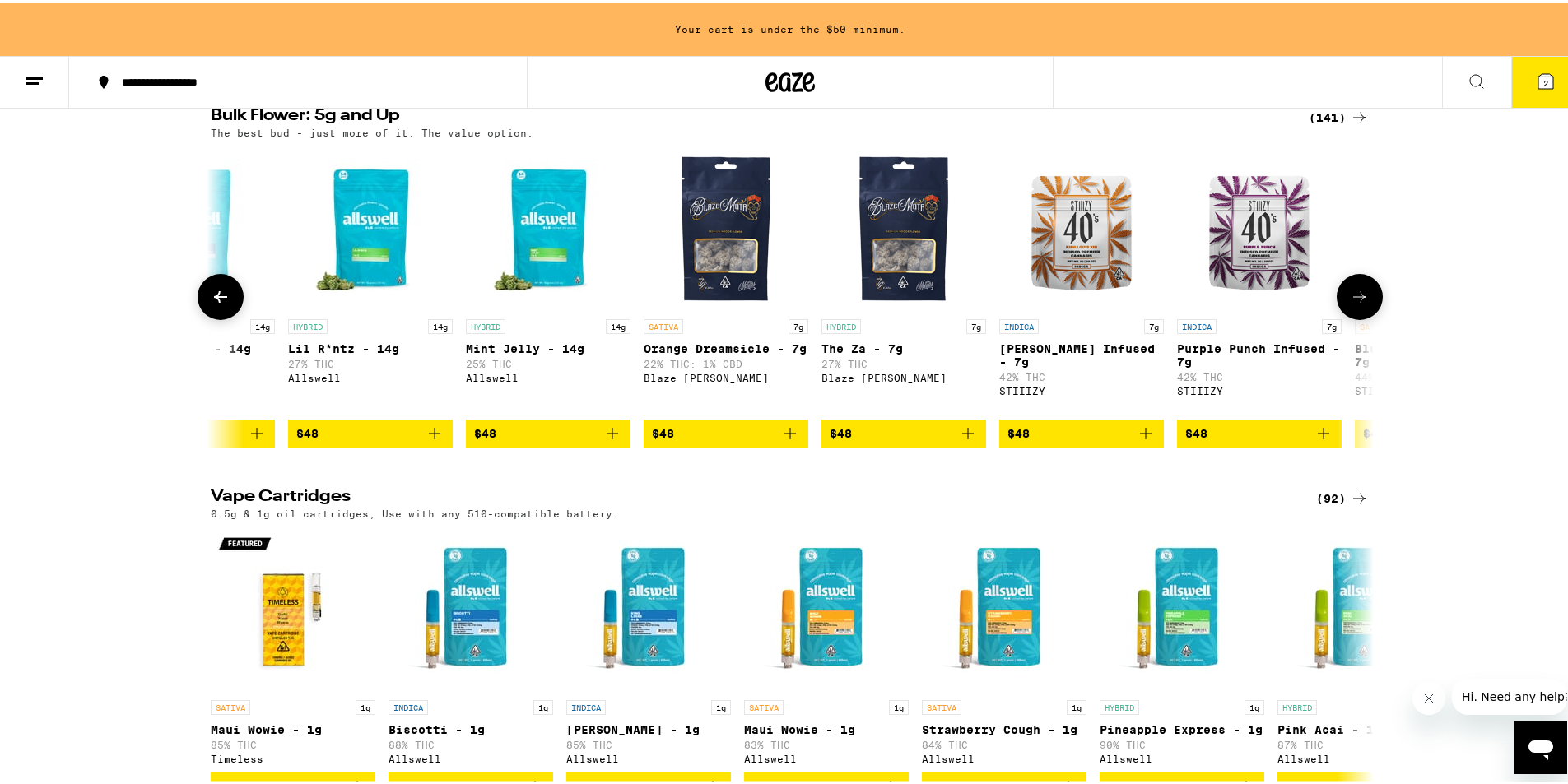
click at [1350, 304] on icon at bounding box center [1360, 294] width 20 height 20
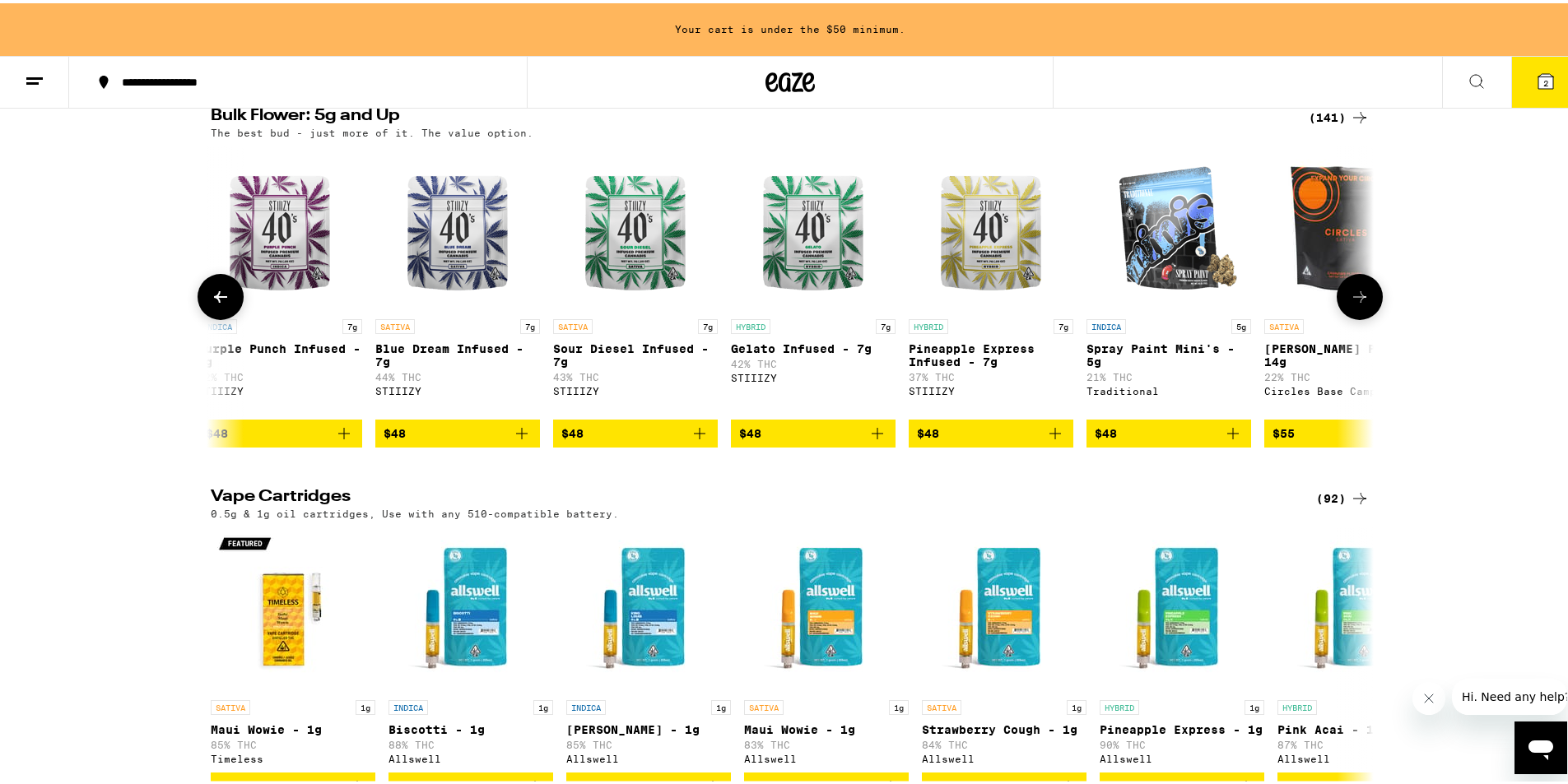
click at [1350, 304] on icon at bounding box center [1360, 294] width 20 height 20
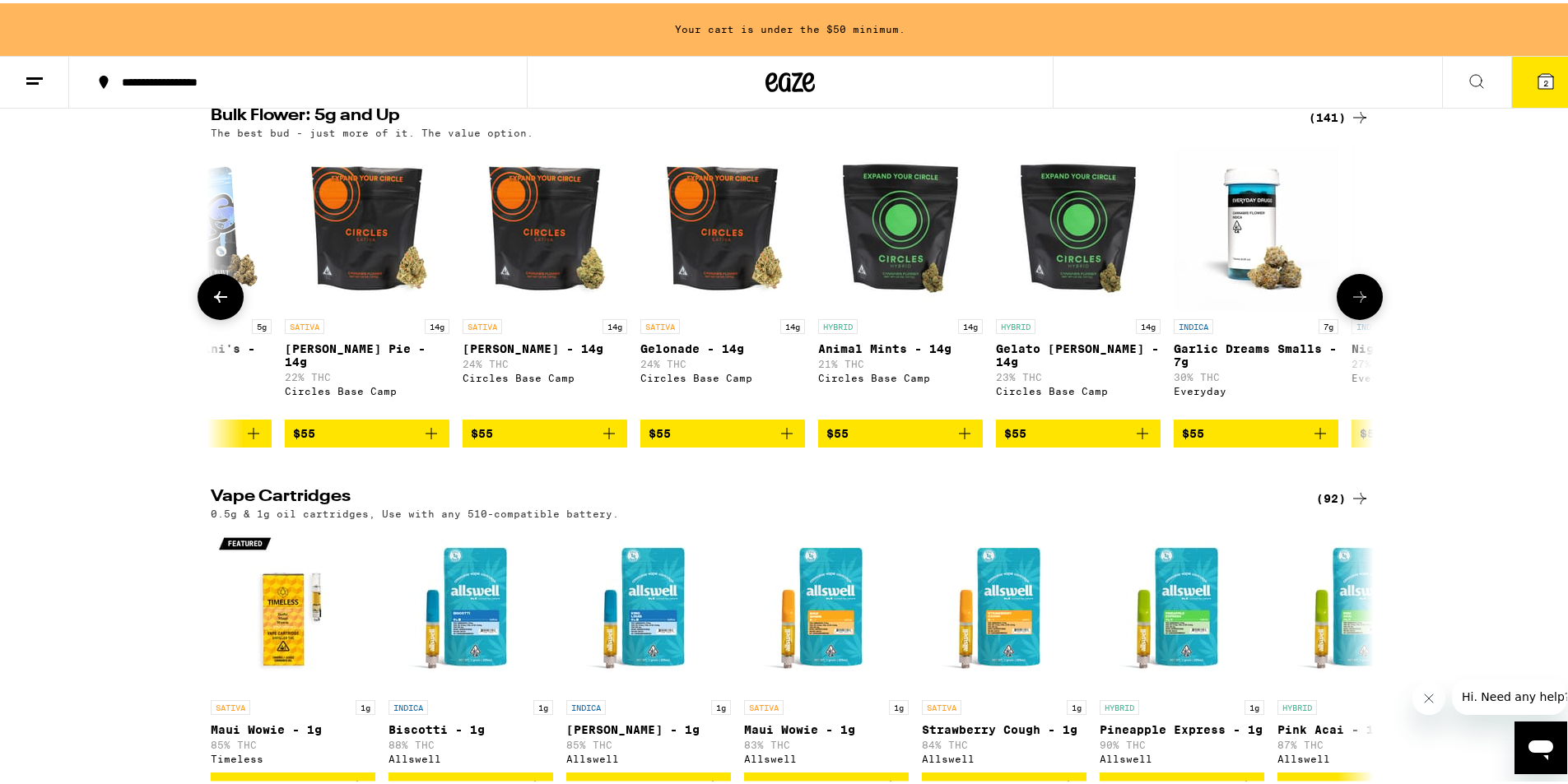
click at [1350, 304] on icon at bounding box center [1360, 294] width 20 height 20
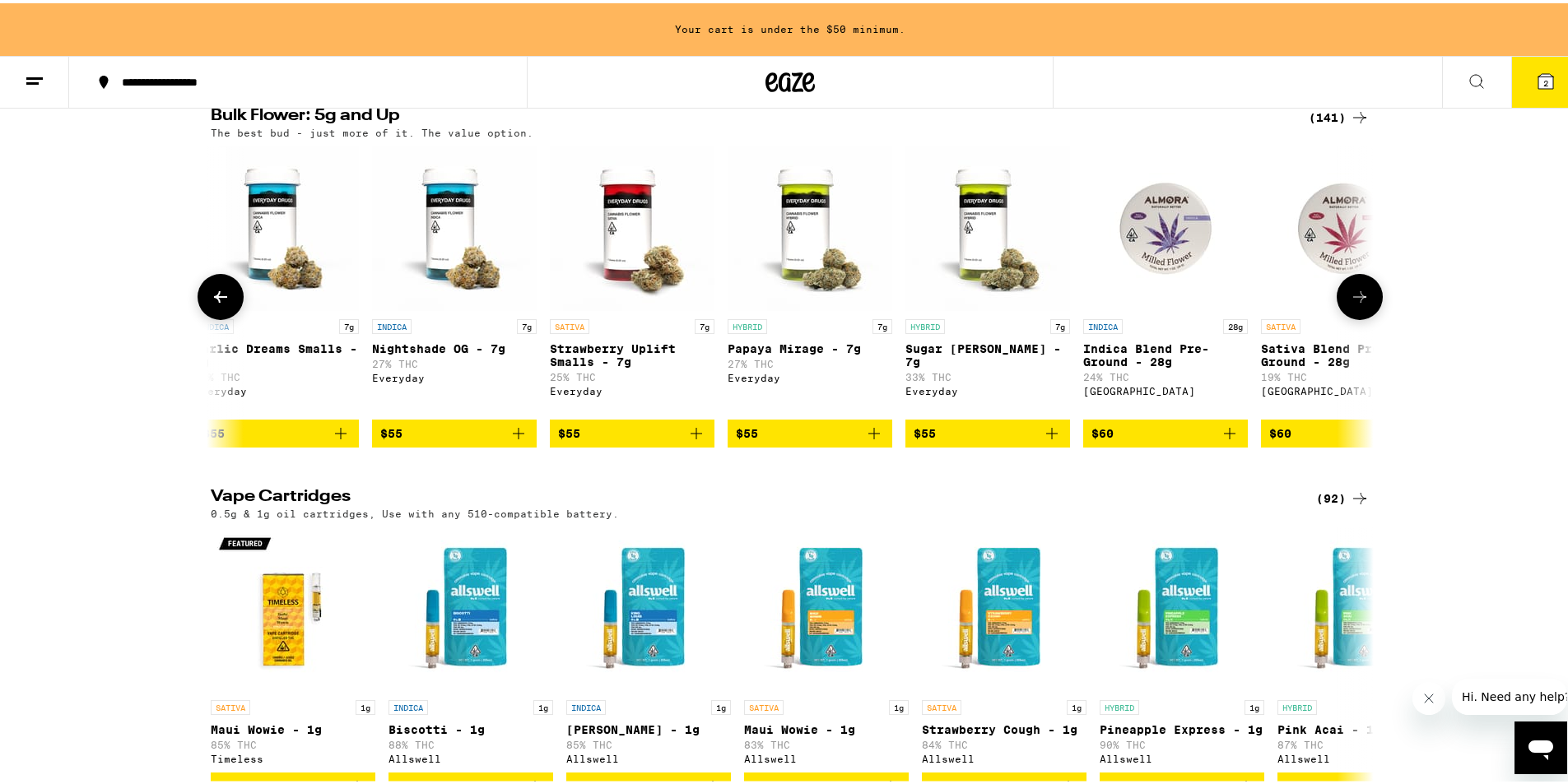
click at [1350, 304] on icon at bounding box center [1360, 294] width 20 height 20
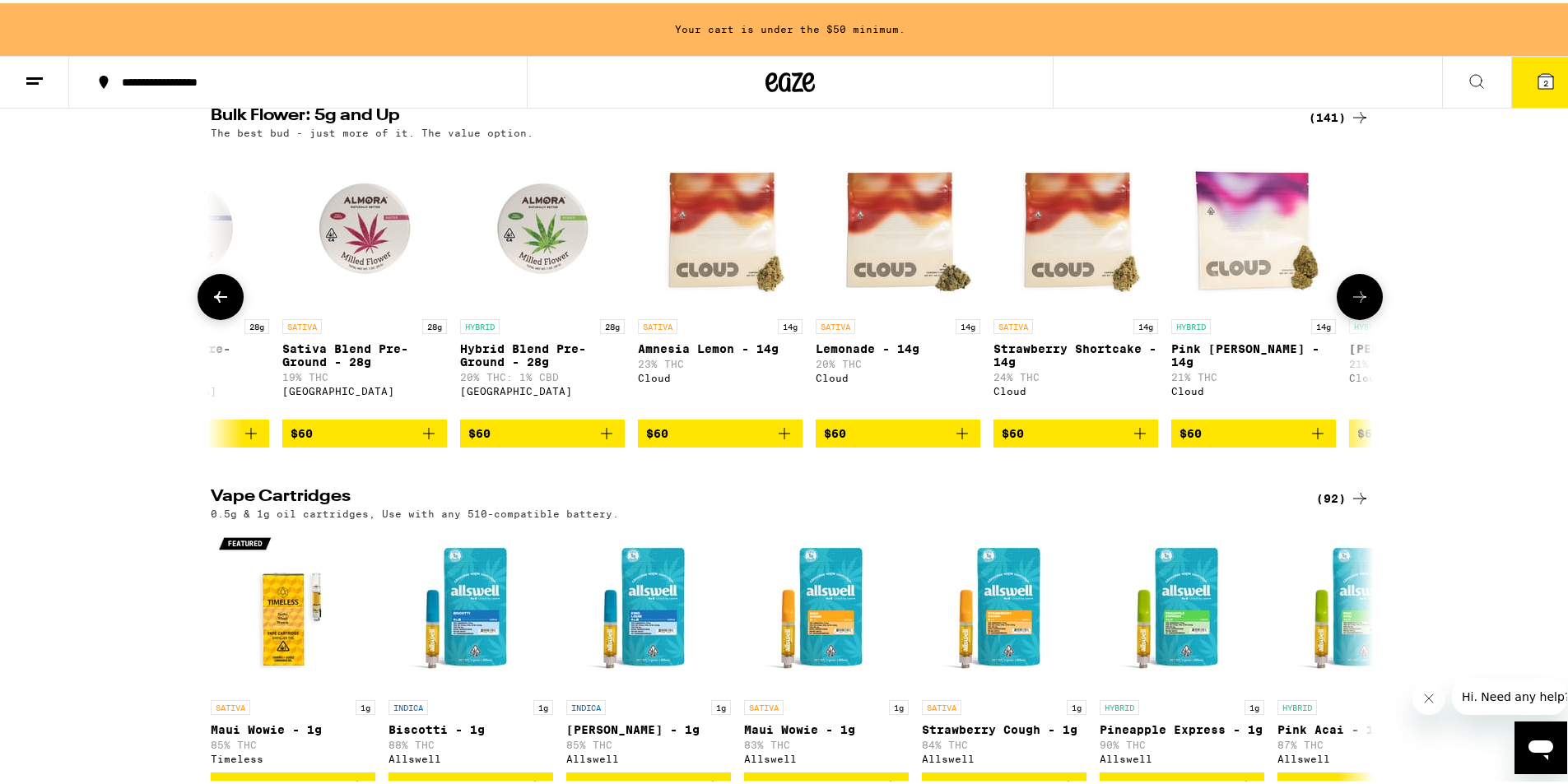
scroll to position [0, 10775]
click at [1350, 304] on icon at bounding box center [1360, 294] width 20 height 20
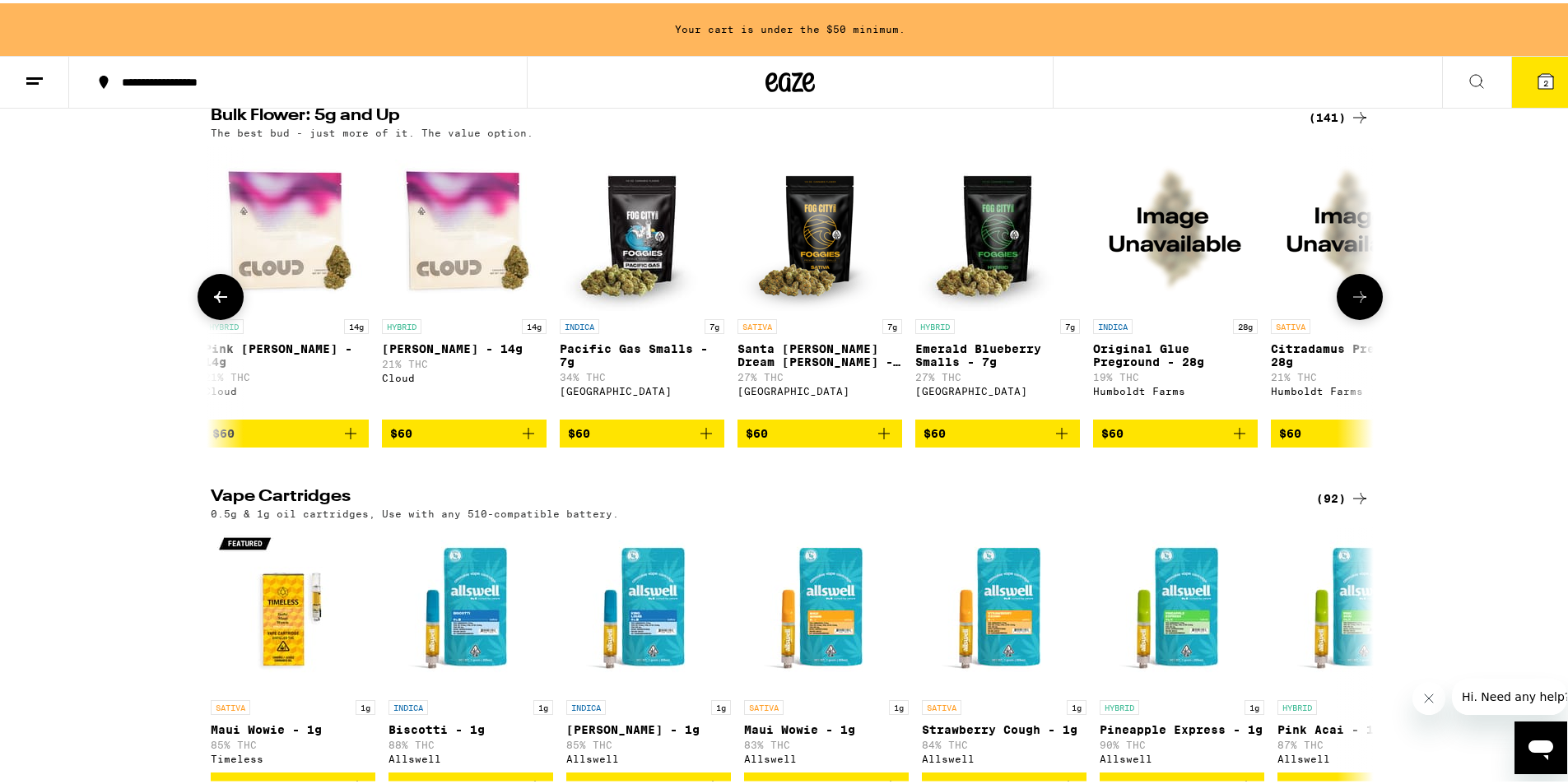
scroll to position [0, 11754]
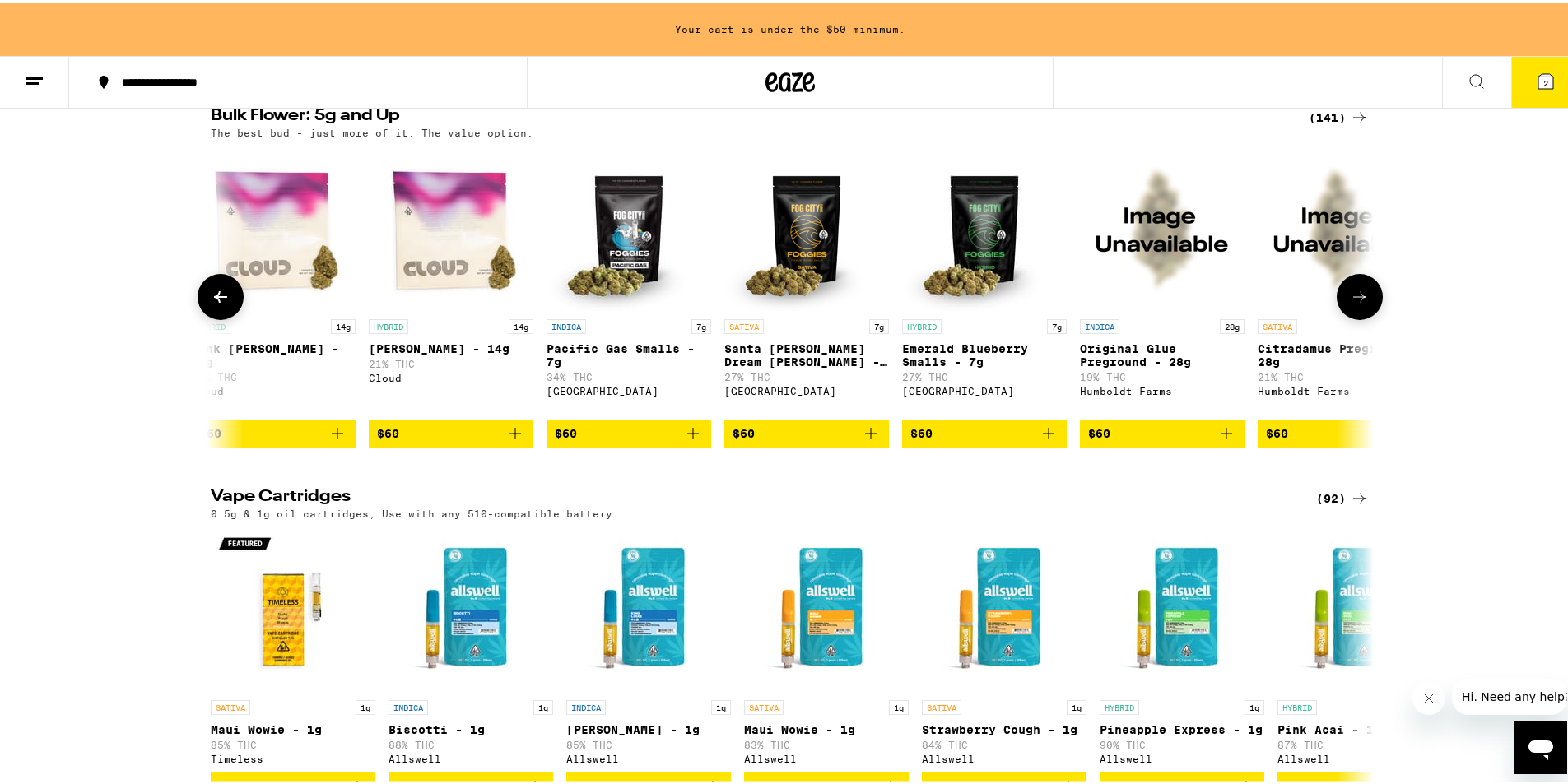
click at [1350, 304] on icon at bounding box center [1360, 294] width 20 height 20
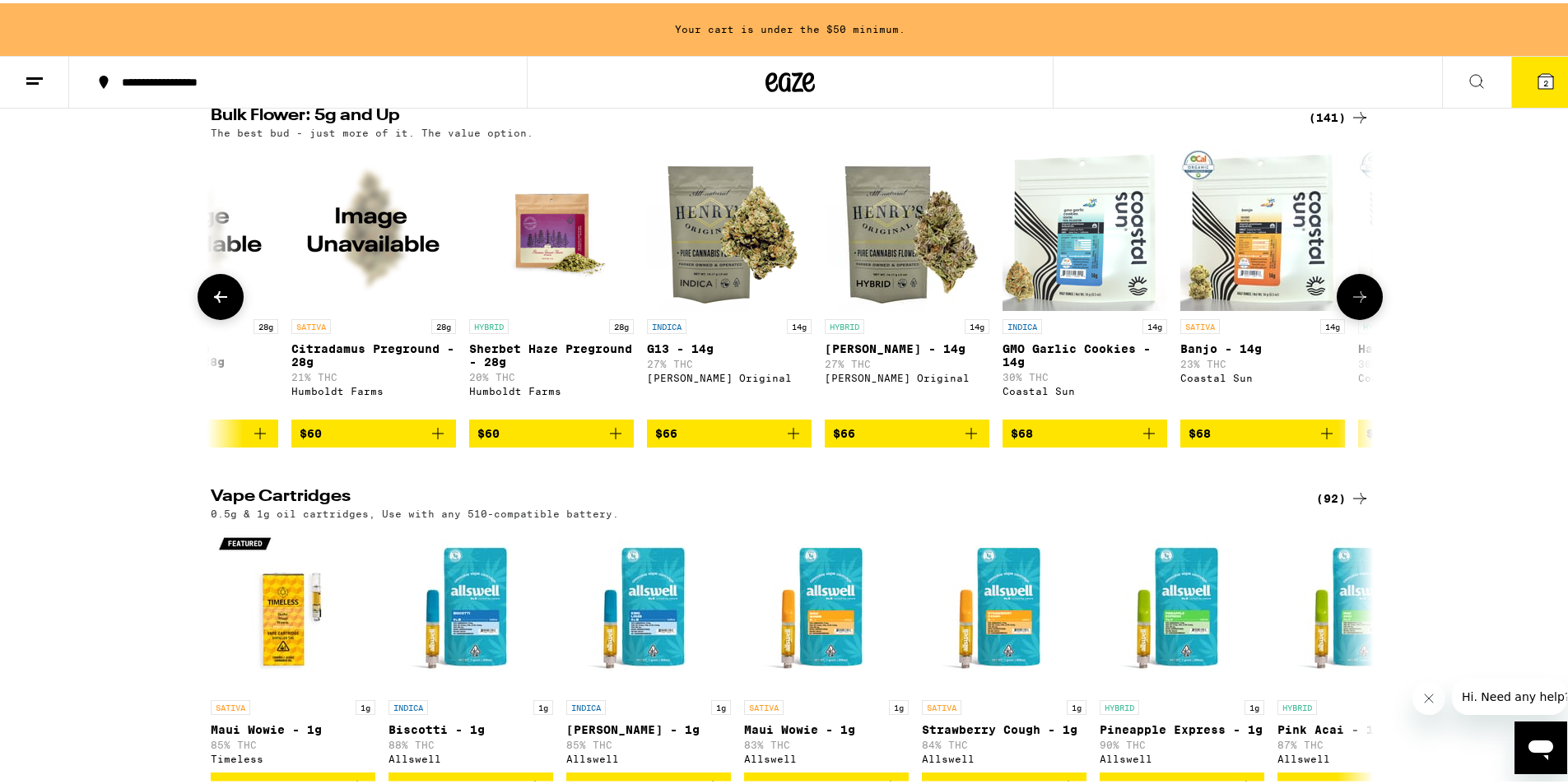
scroll to position [0, 12734]
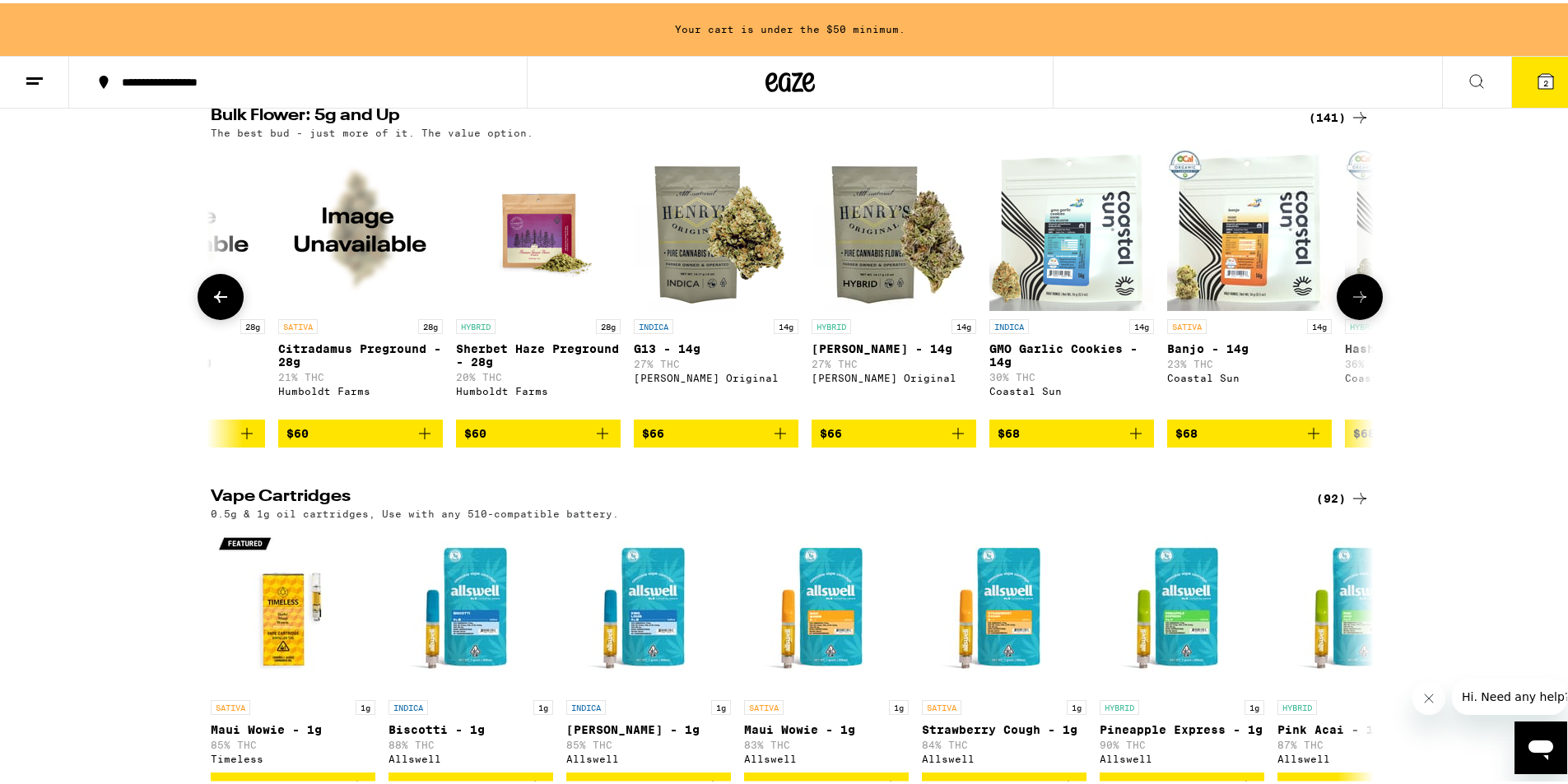
click at [1350, 304] on icon at bounding box center [1360, 294] width 20 height 20
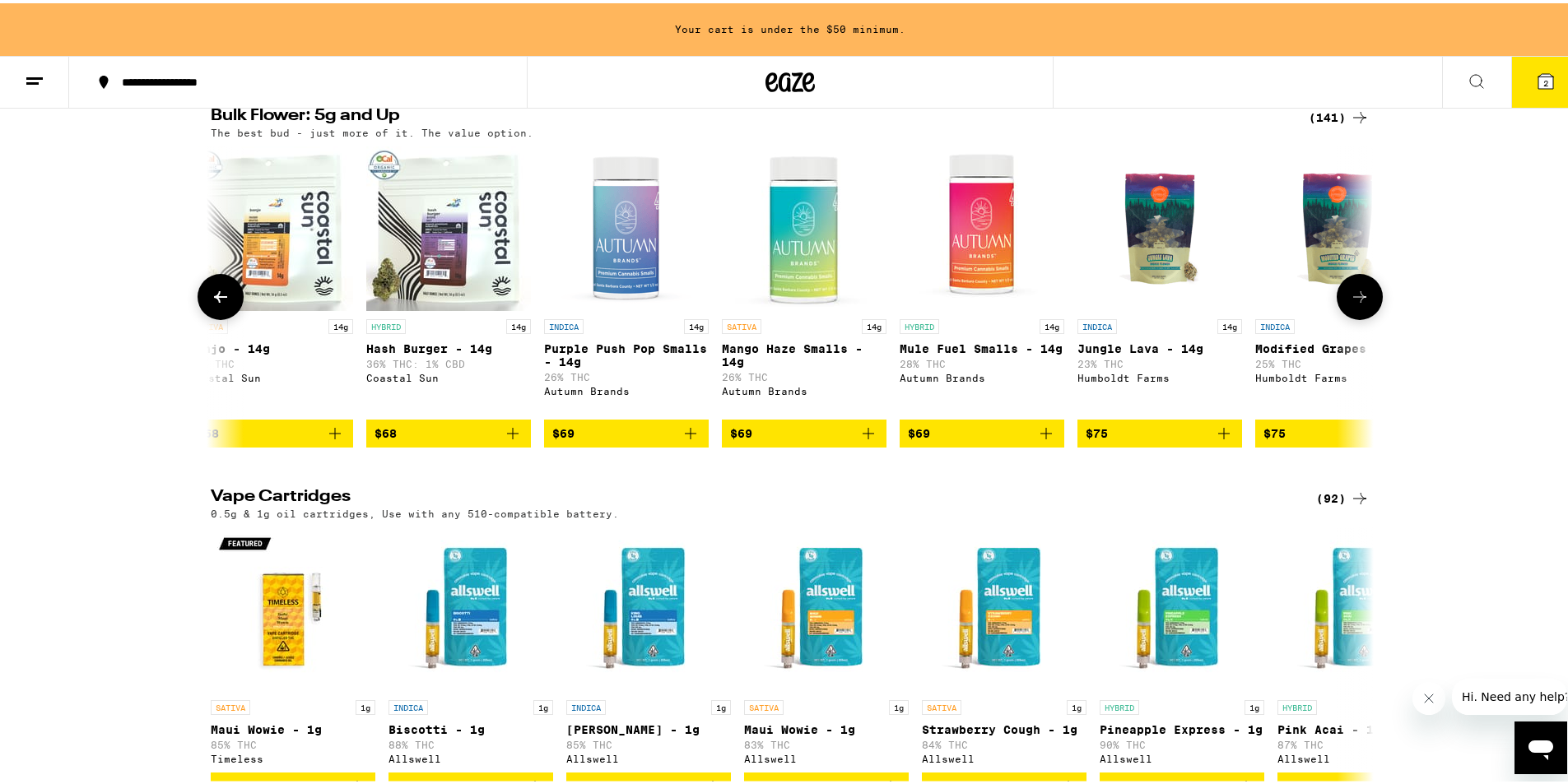
scroll to position [0, 13713]
click at [1350, 304] on icon at bounding box center [1360, 294] width 20 height 20
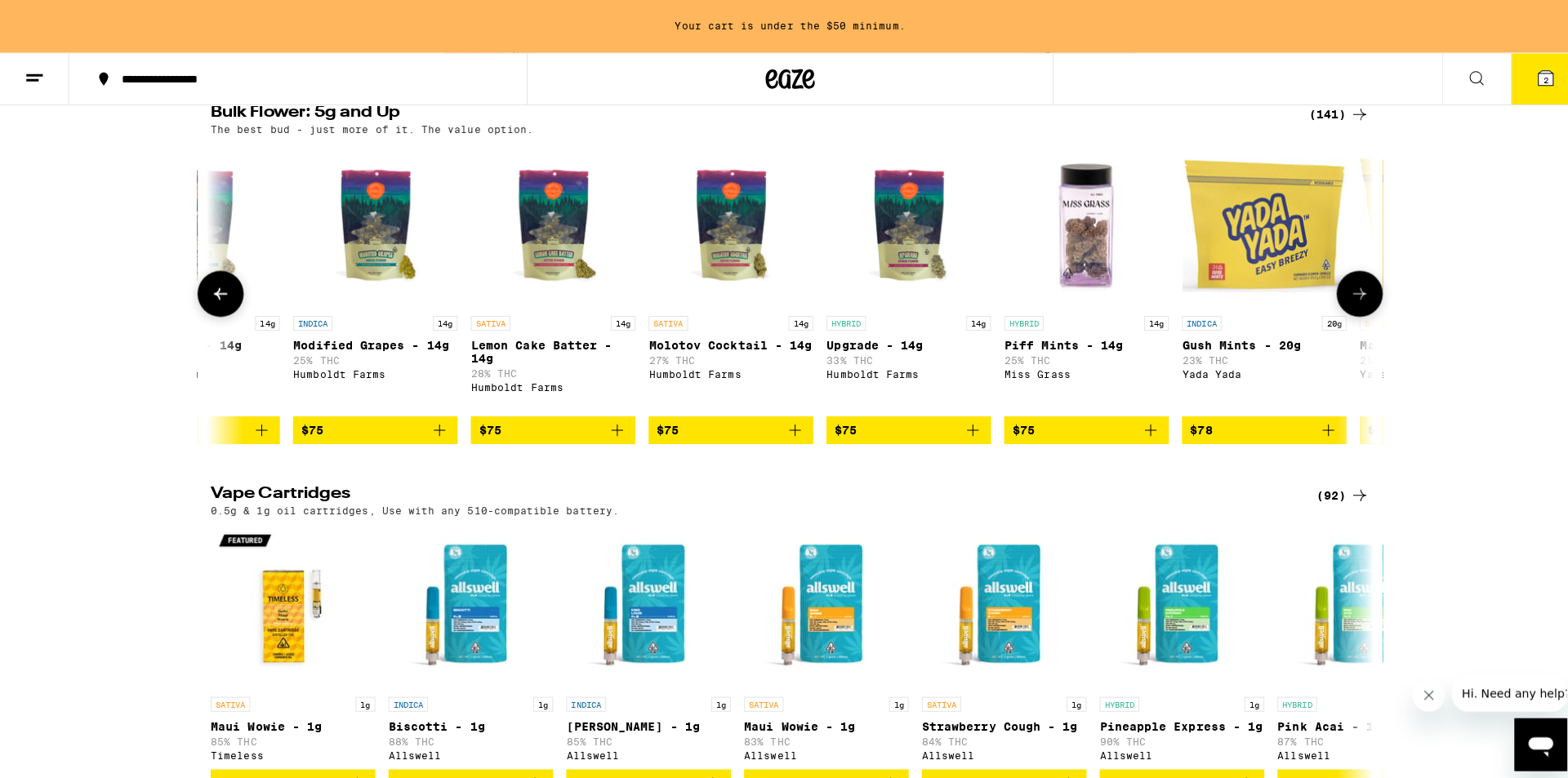
scroll to position [0, 14581]
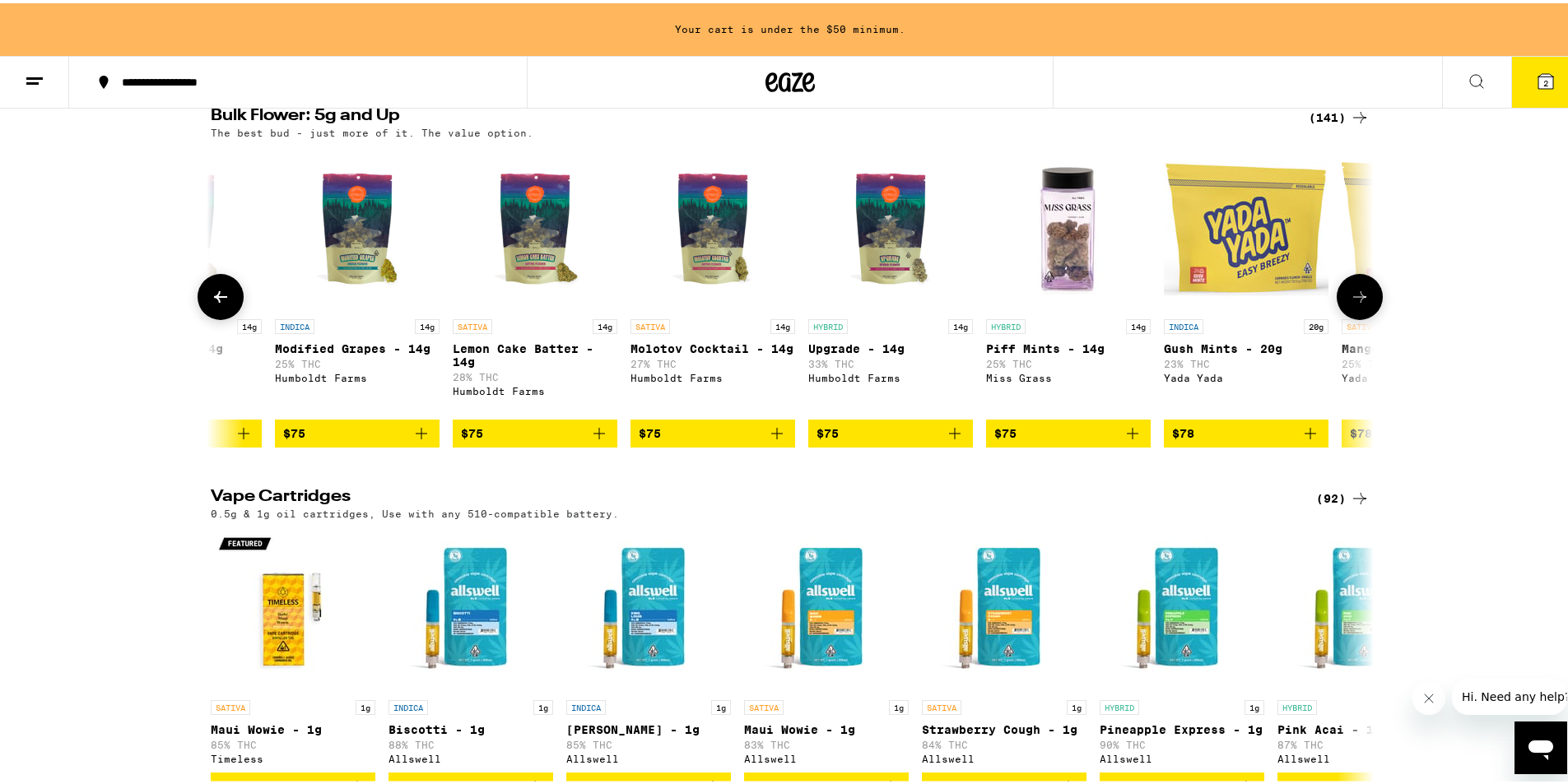
click at [699, 353] on p "Molotov Cocktail - 14g" at bounding box center [713, 345] width 165 height 13
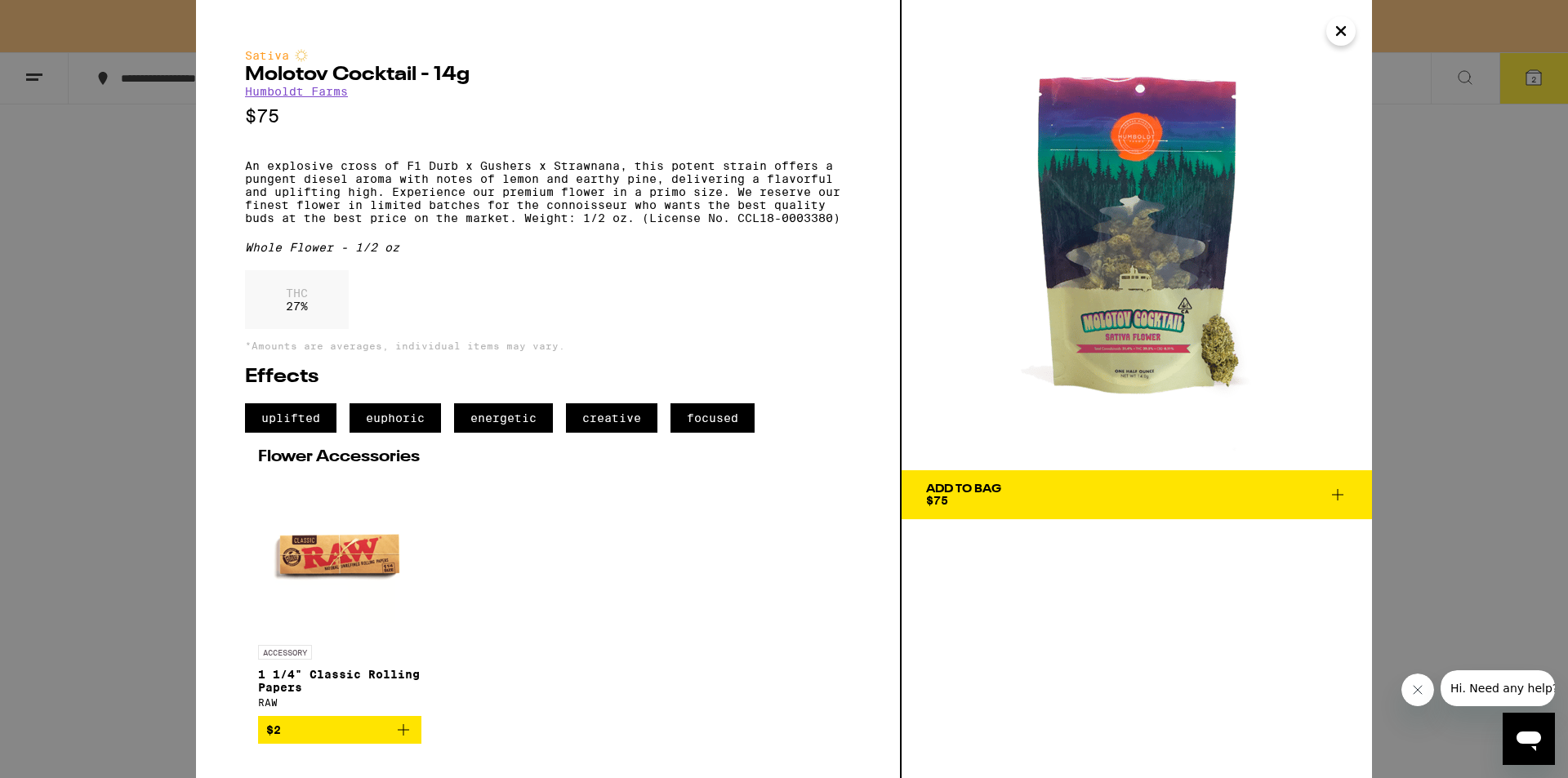
drag, startPoint x: 695, startPoint y: 357, endPoint x: 713, endPoint y: 359, distance: 18.1
drag, startPoint x: 713, startPoint y: 359, endPoint x: 1250, endPoint y: 501, distance: 555.5
click at [1250, 501] on span "Add To Bag $75" at bounding box center [1137, 494] width 422 height 23
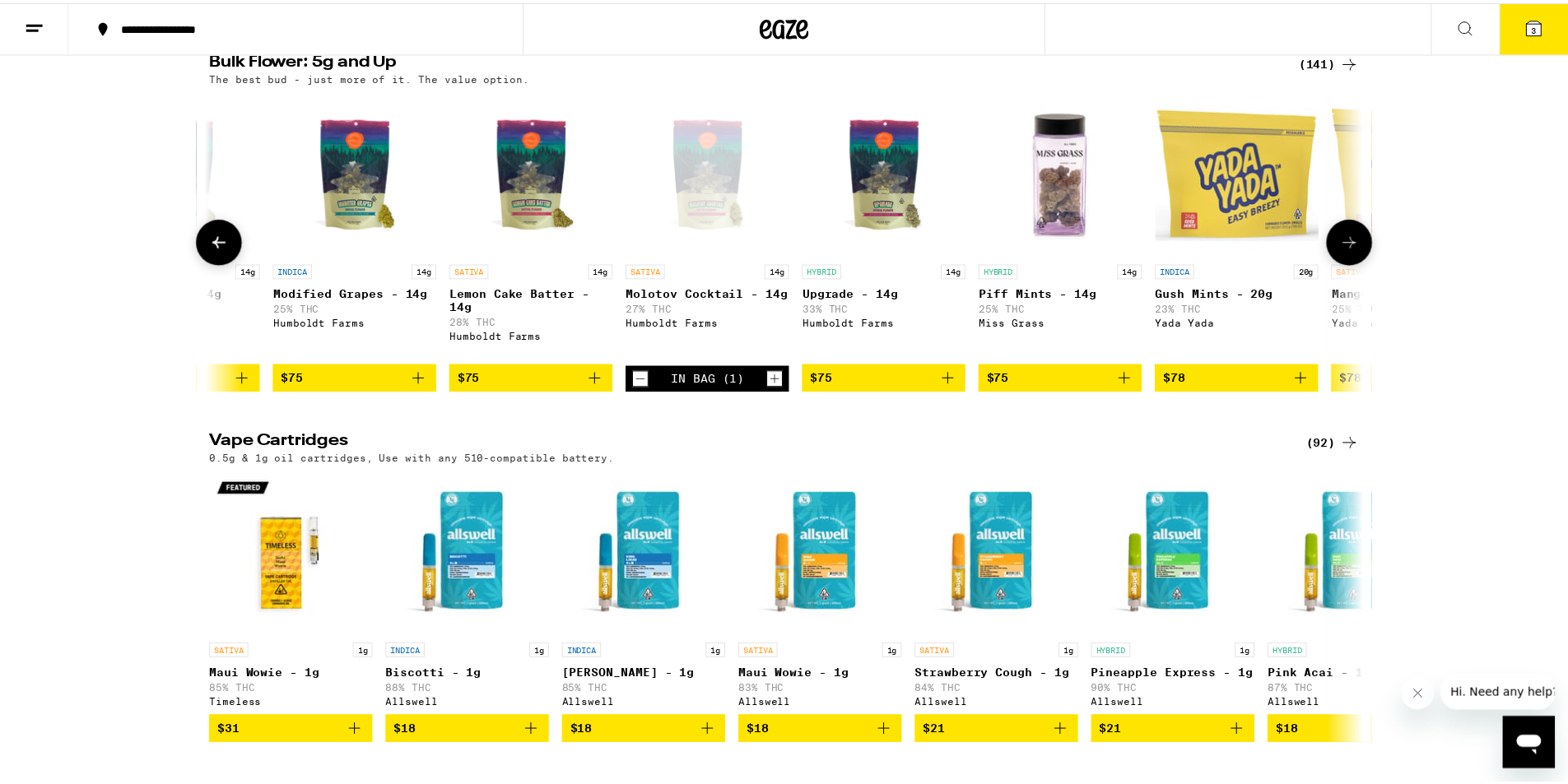
scroll to position [2571, 0]
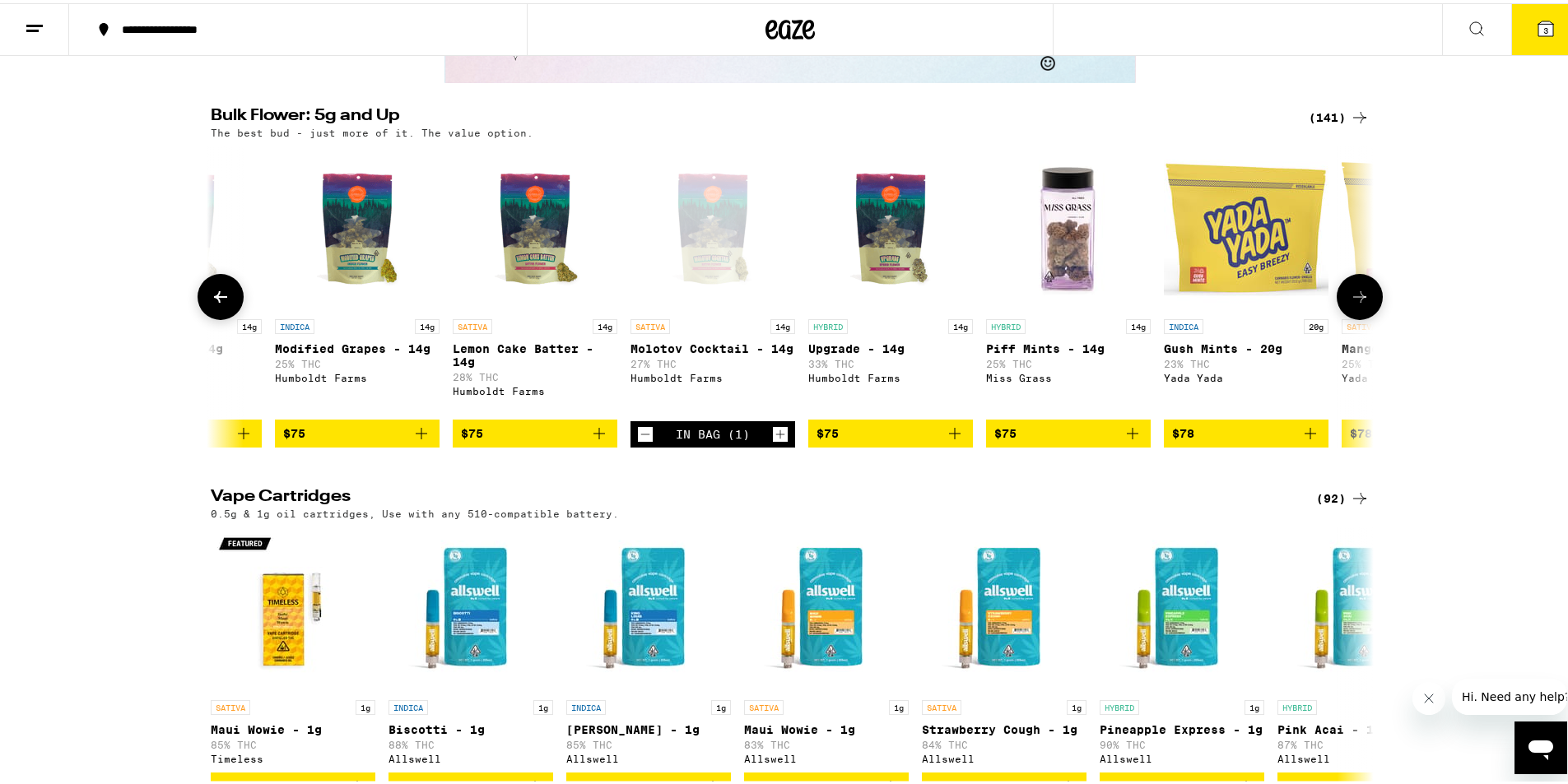
click at [877, 288] on img "Open page for Upgrade - 14g from Humboldt Farms" at bounding box center [891, 225] width 165 height 165
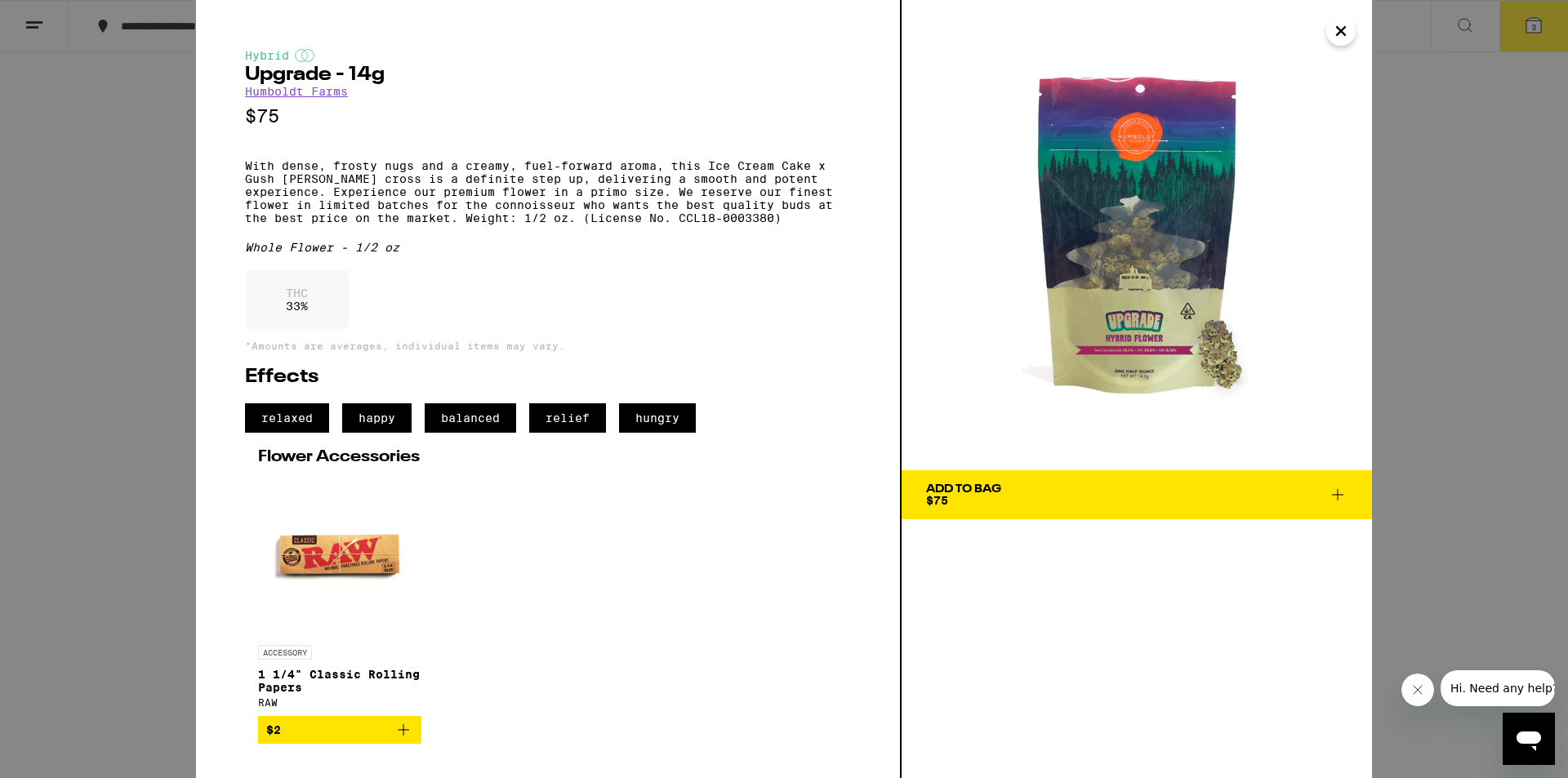
click at [1347, 29] on icon "Close" at bounding box center [1342, 31] width 20 height 25
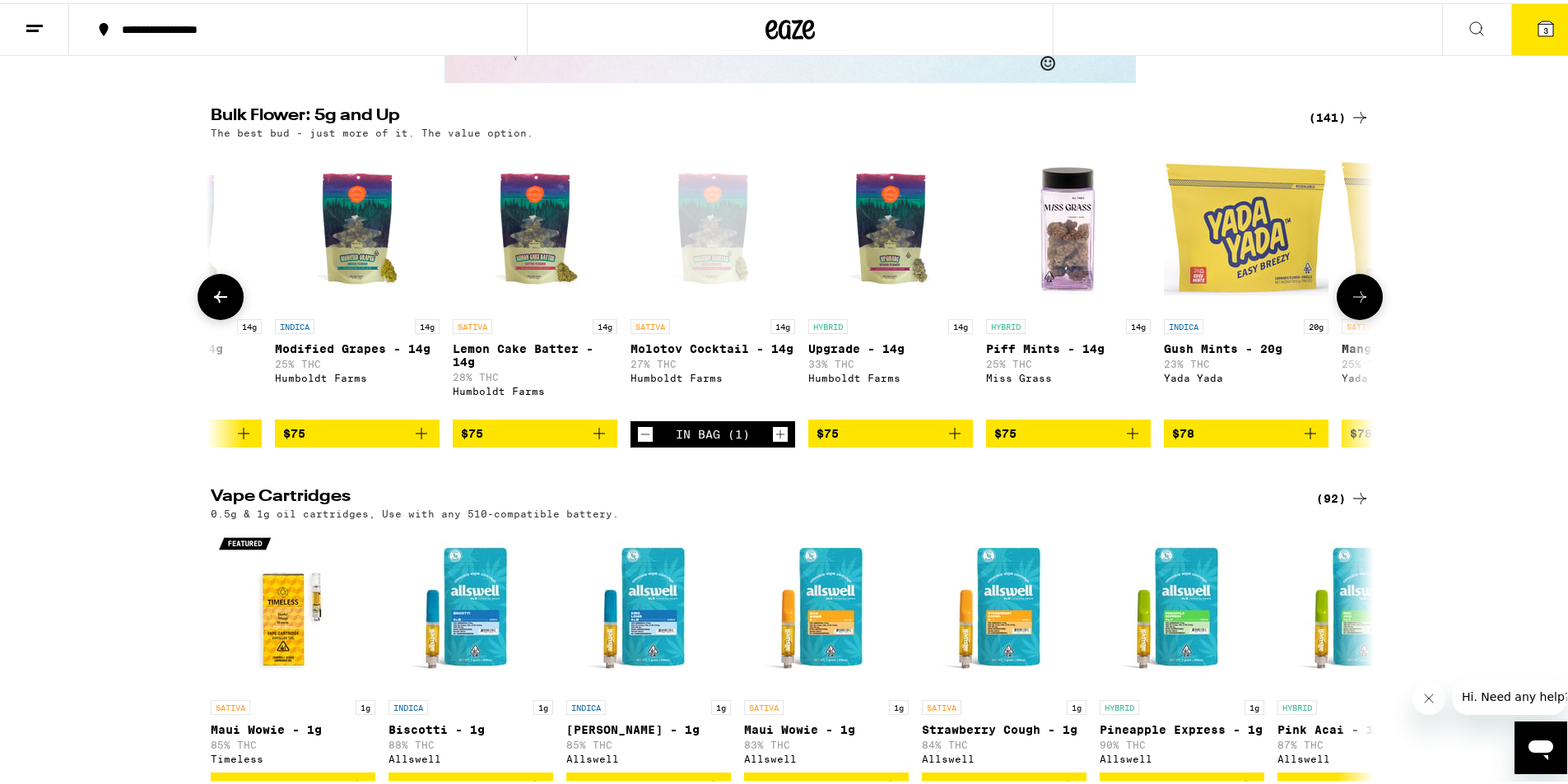
click at [528, 308] on img "Open page for Lemon Cake Batter - 14g from Humboldt Farms" at bounding box center [535, 225] width 165 height 165
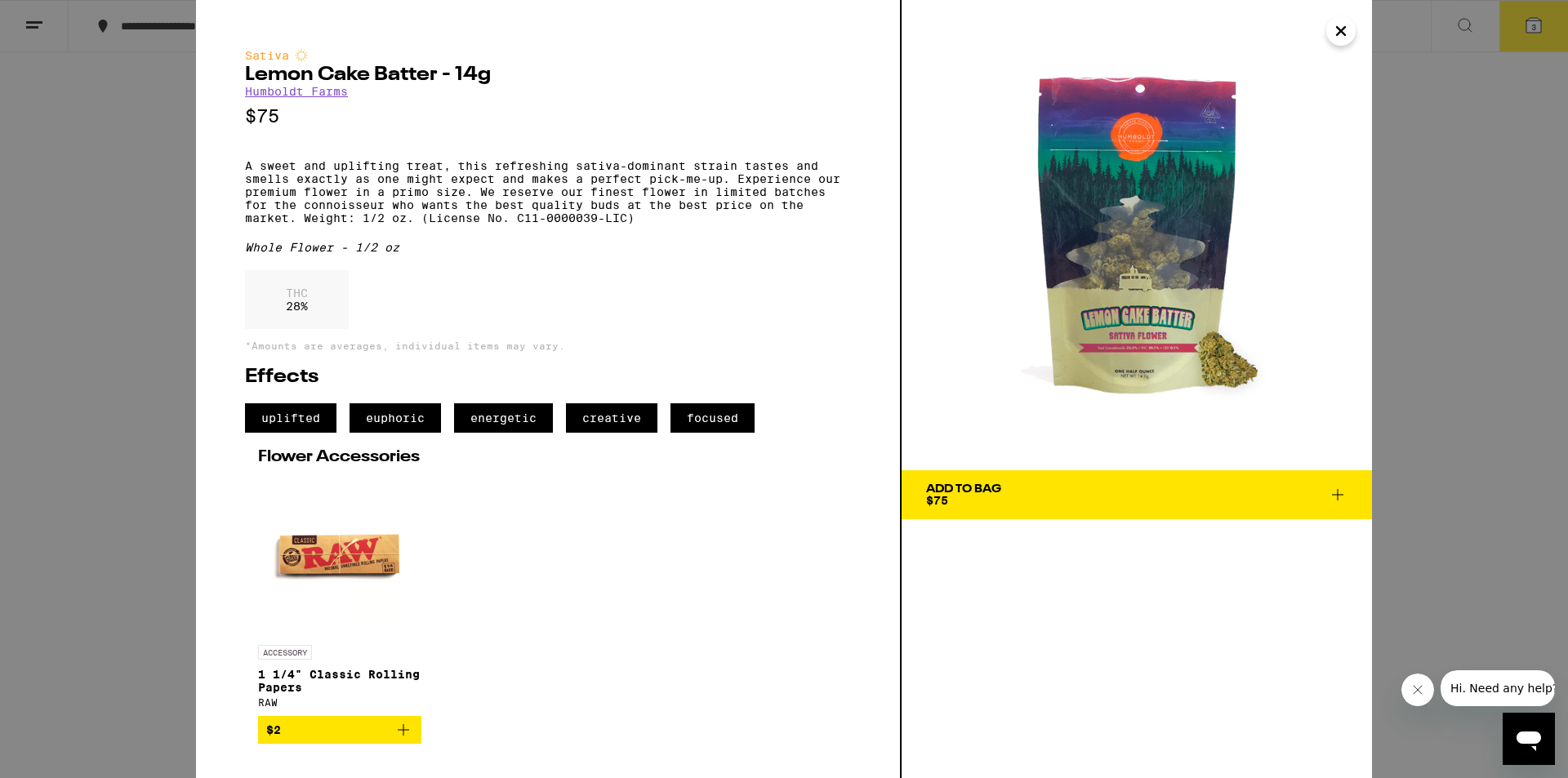
click at [1339, 36] on icon "Close" at bounding box center [1342, 31] width 20 height 25
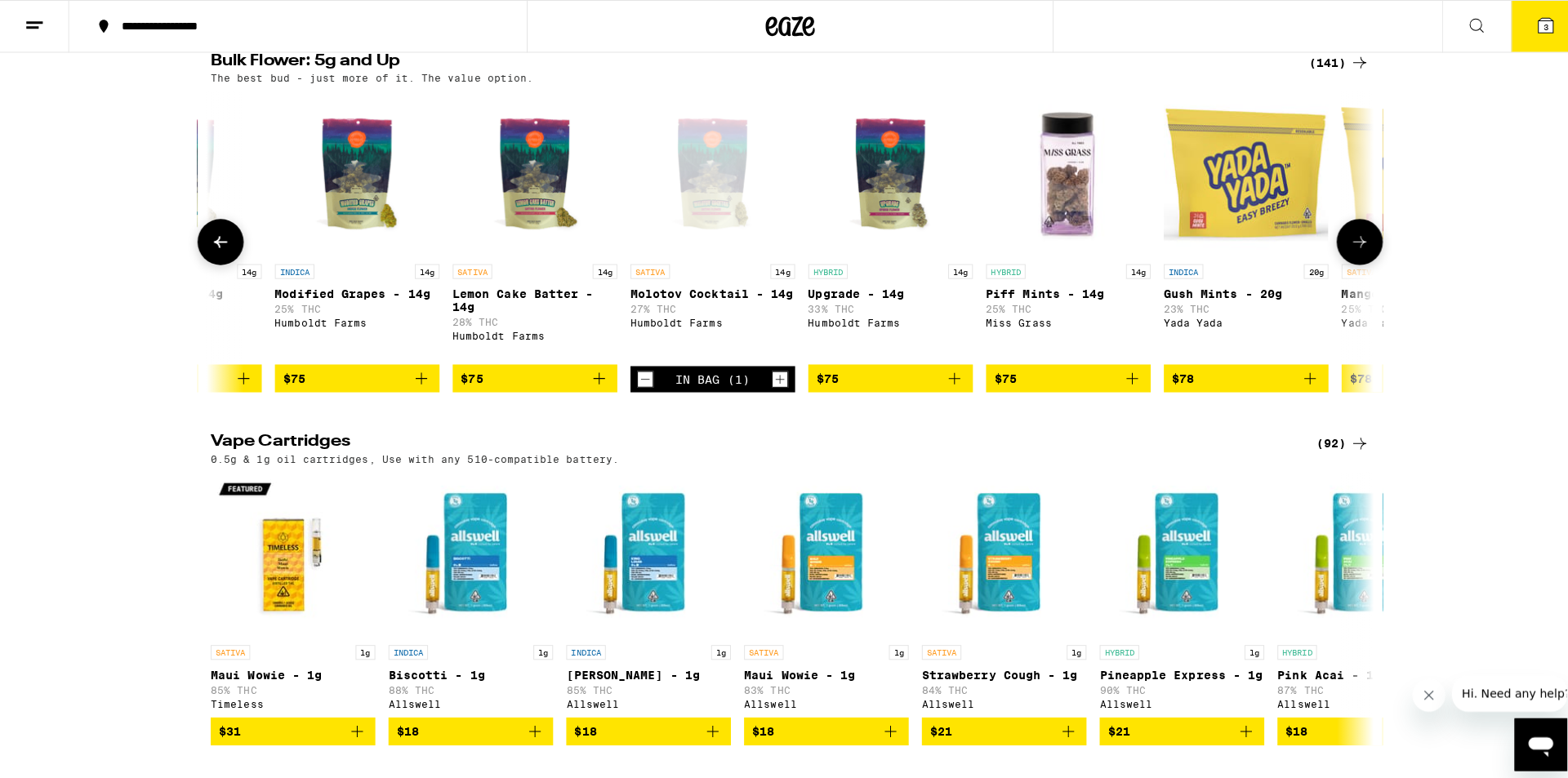
scroll to position [2551, 0]
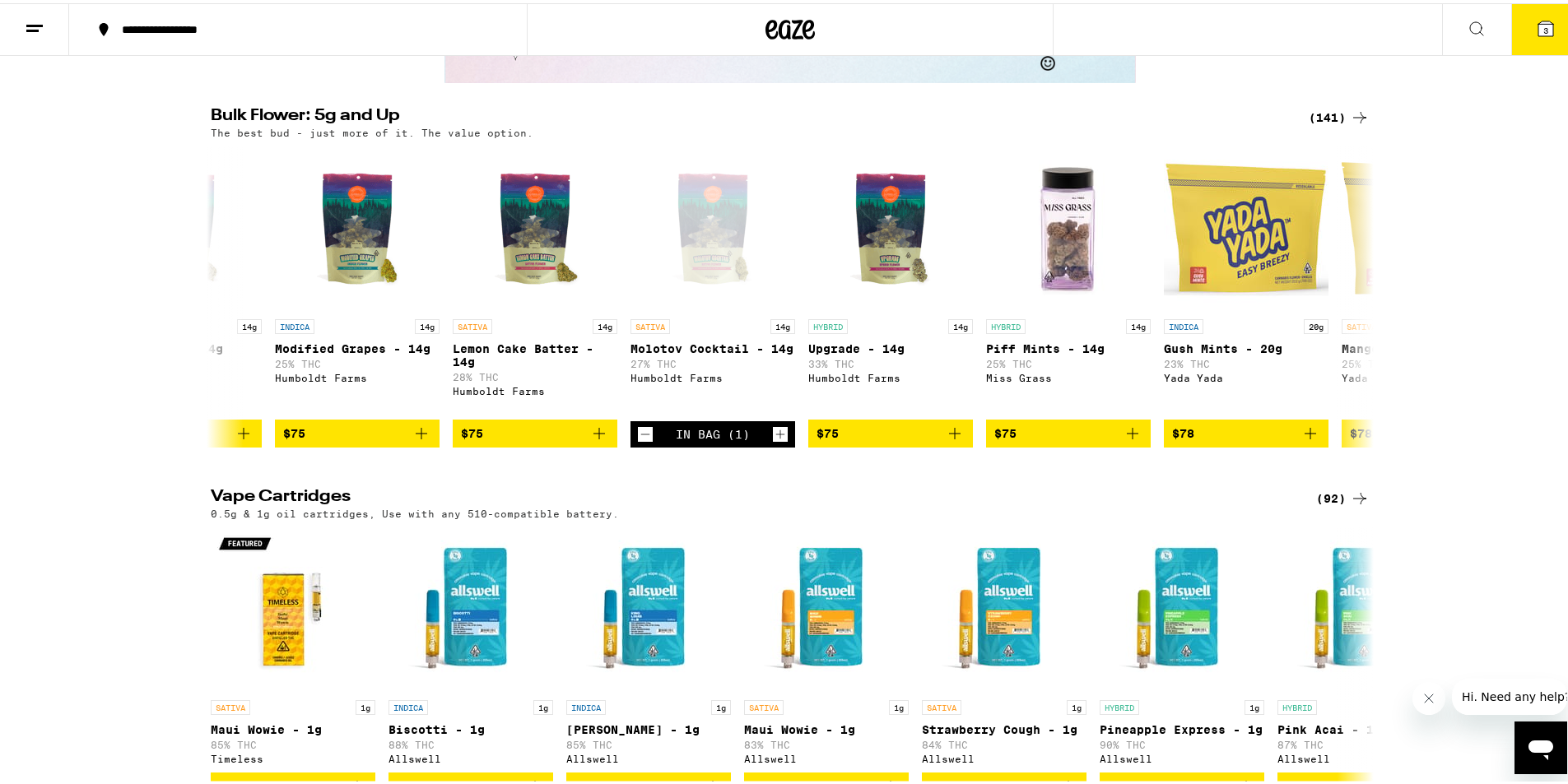
click at [1536, 28] on icon at bounding box center [1546, 26] width 20 height 20
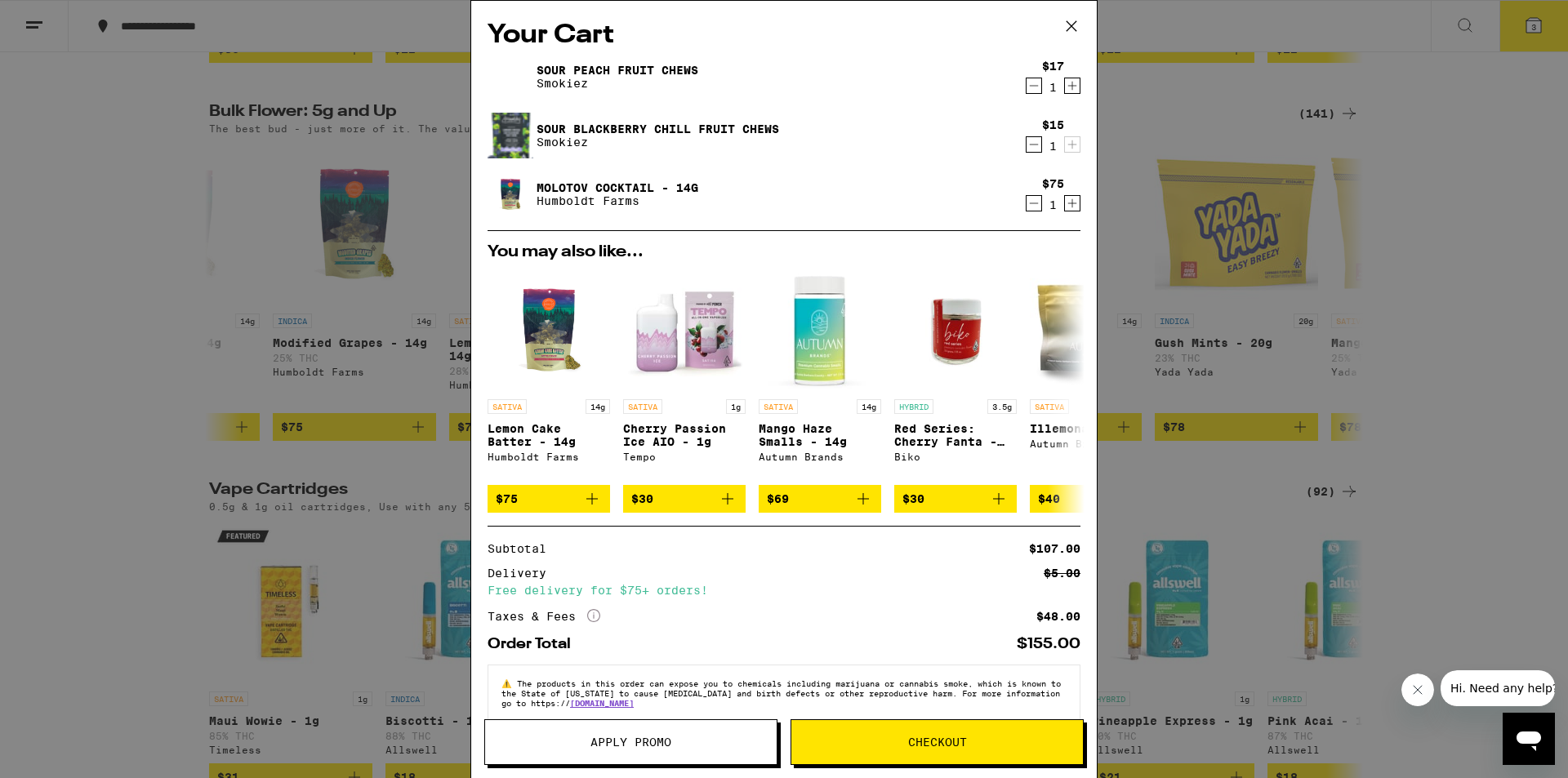
click at [906, 753] on button "Checkout" at bounding box center [937, 743] width 294 height 45
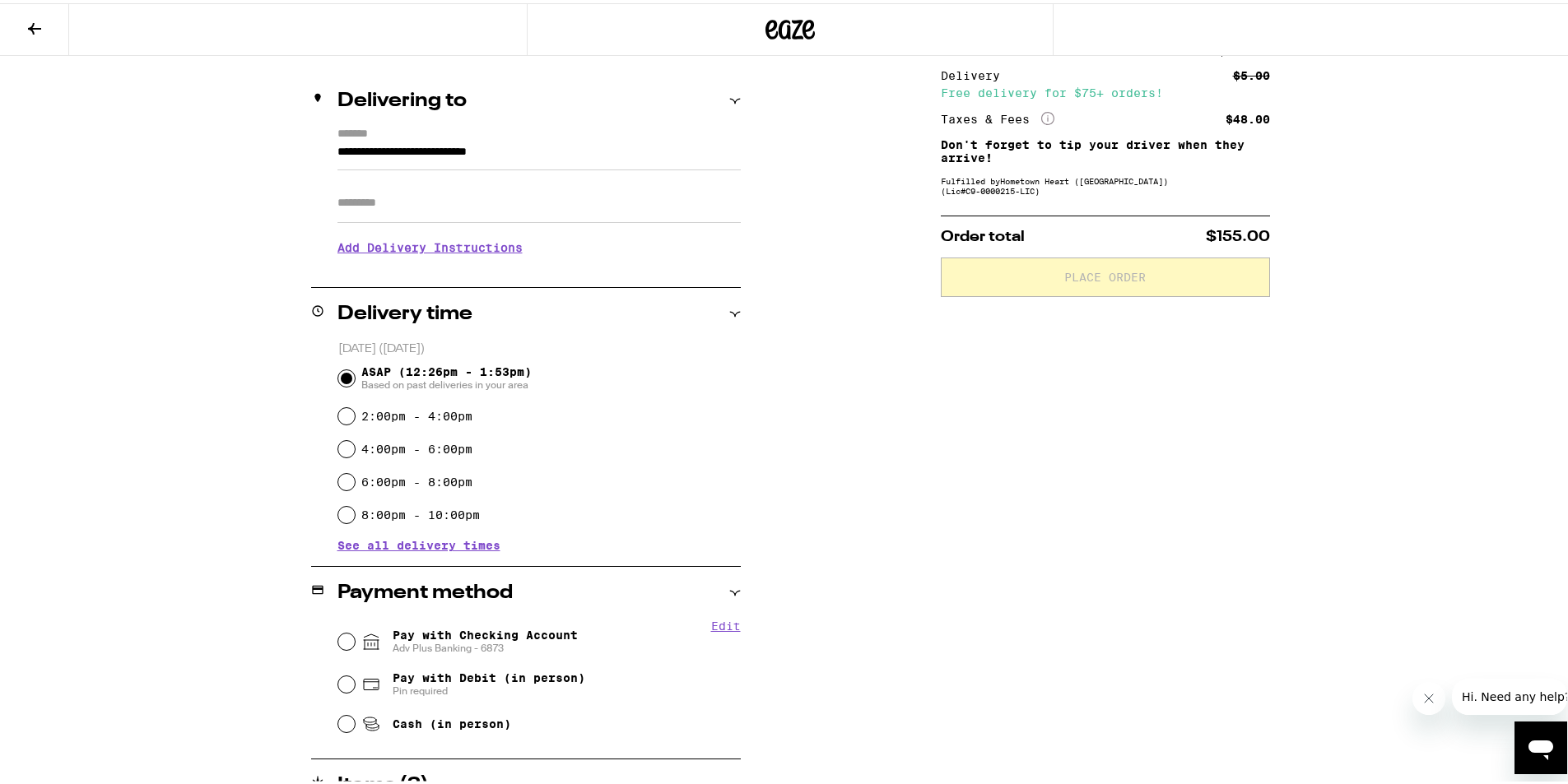
scroll to position [329, 0]
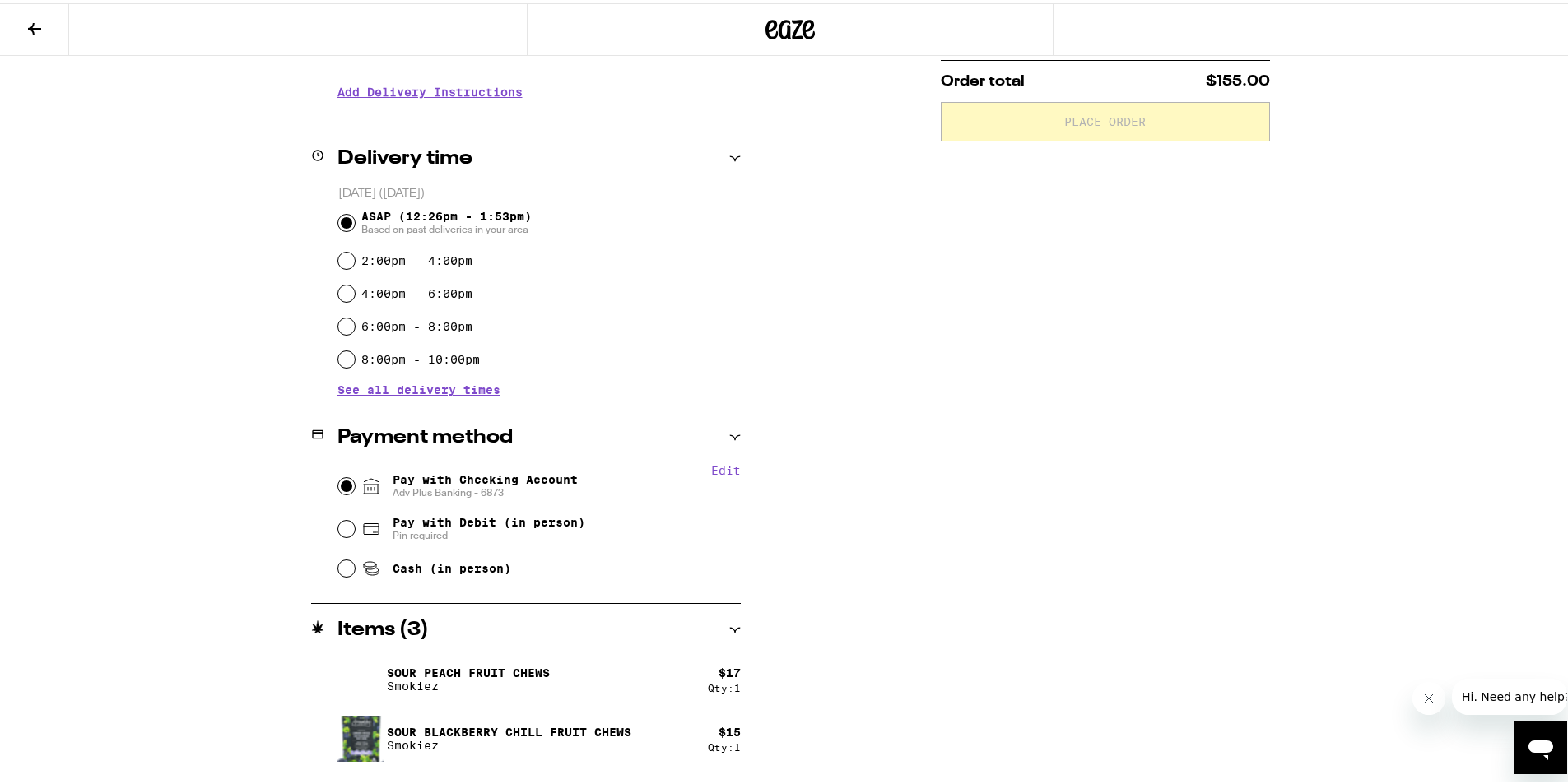
click at [338, 484] on input "Pay with Checking Account Adv Plus Banking - 6873" at bounding box center [346, 484] width 16 height 16
radio input "true"
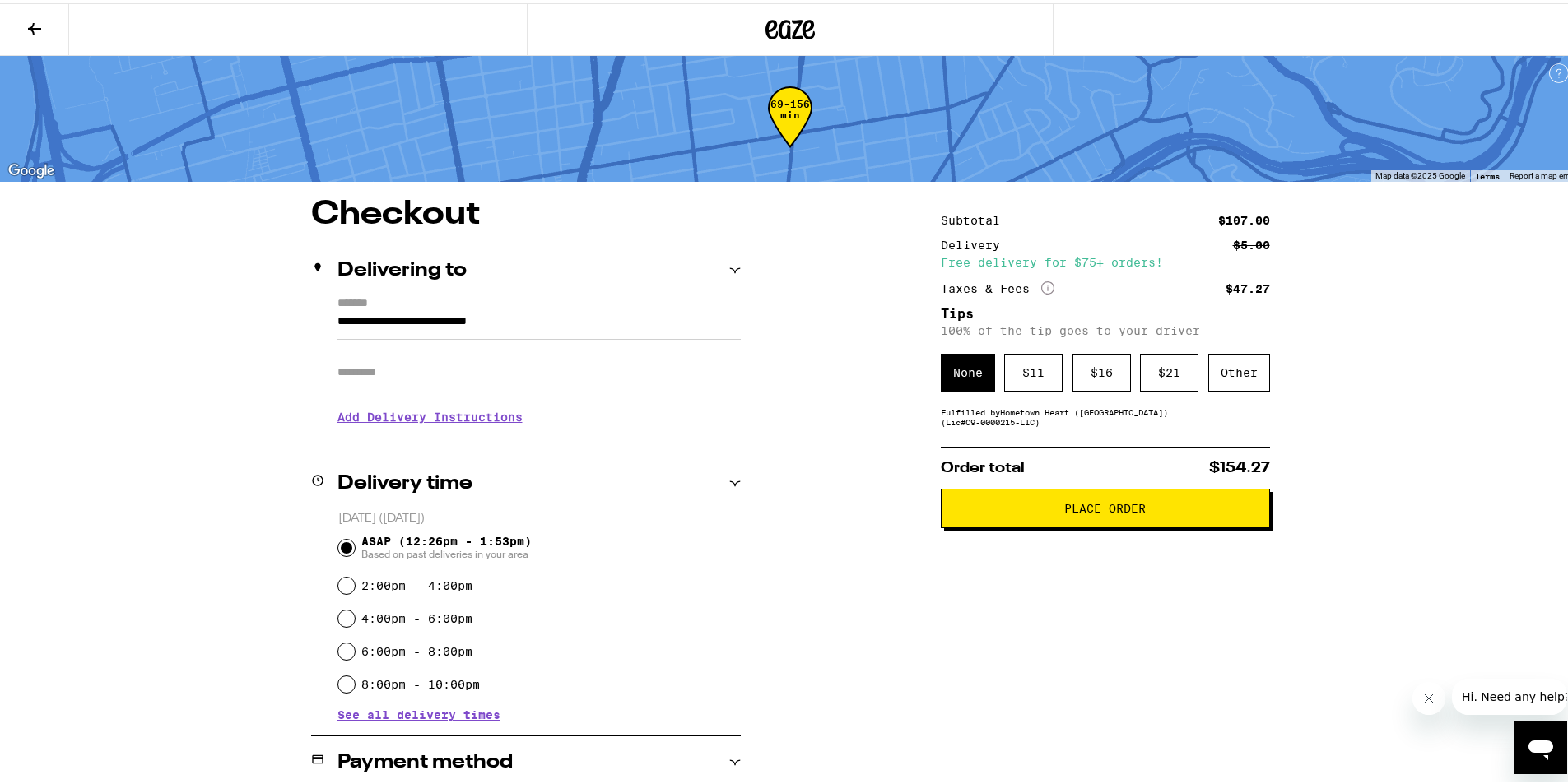
scroll to position [0, 0]
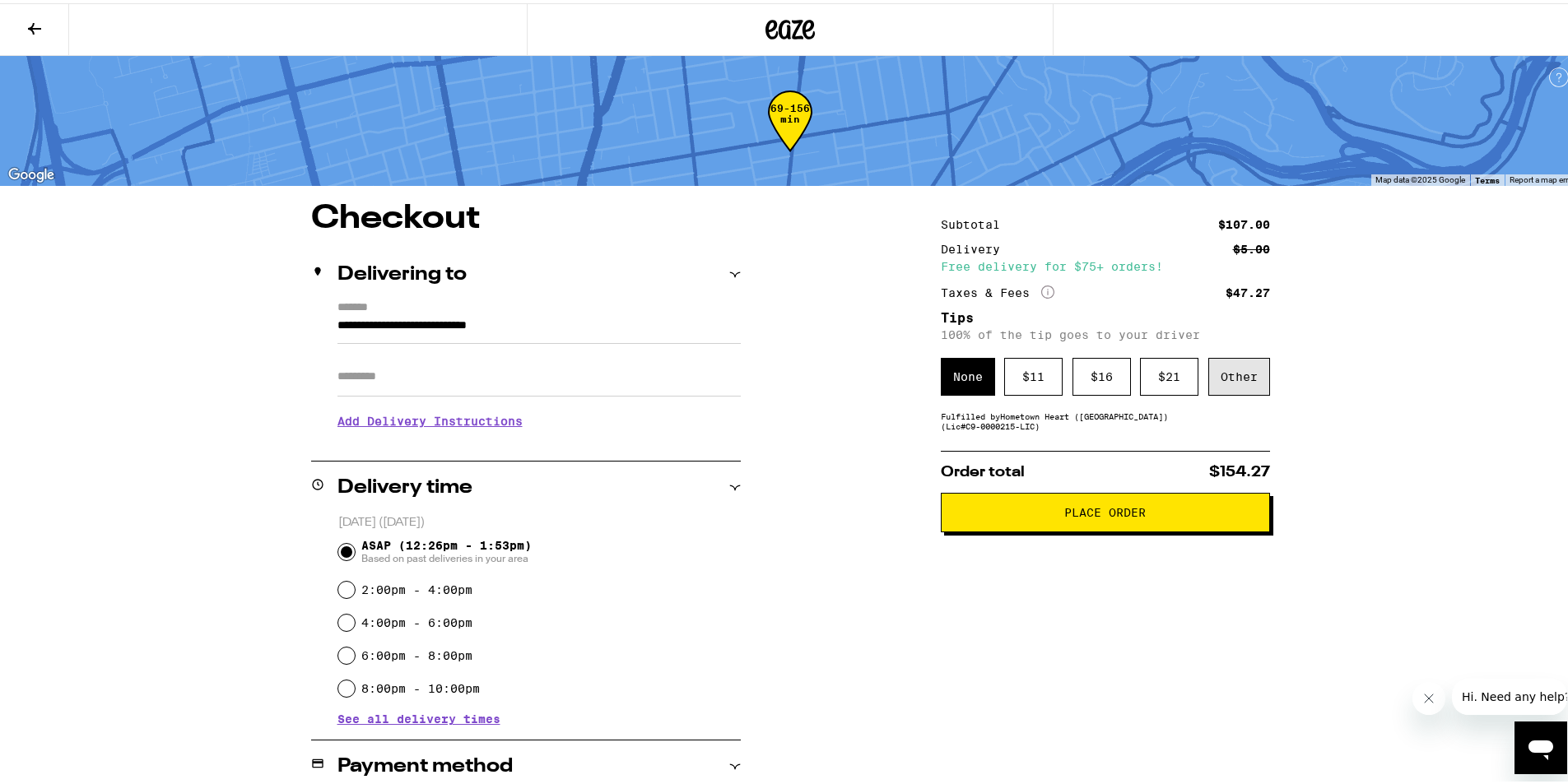
click at [1230, 370] on div "Other" at bounding box center [1238, 373] width 61 height 38
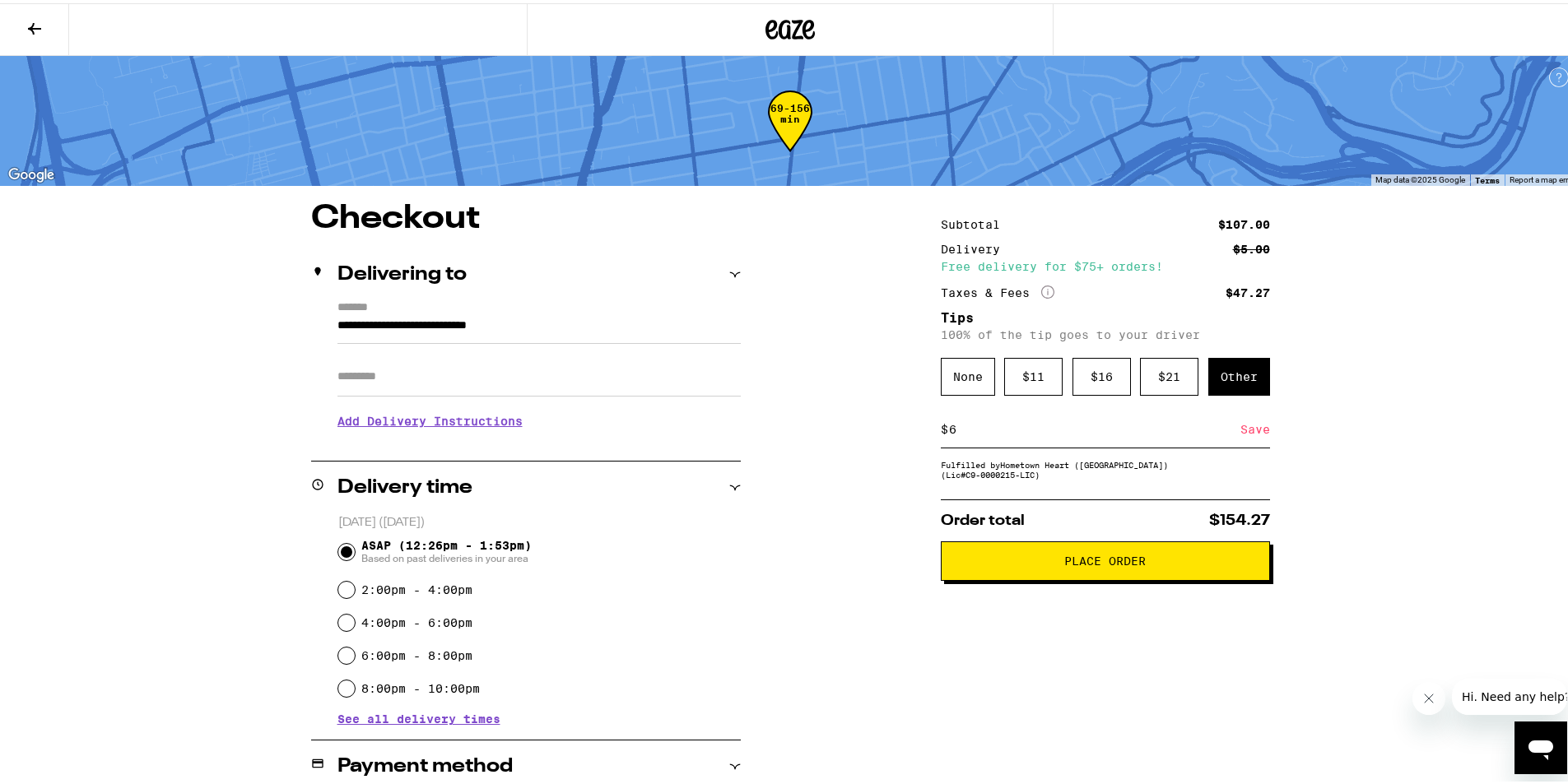
type input "6"
click at [1245, 433] on div "Save" at bounding box center [1255, 427] width 29 height 37
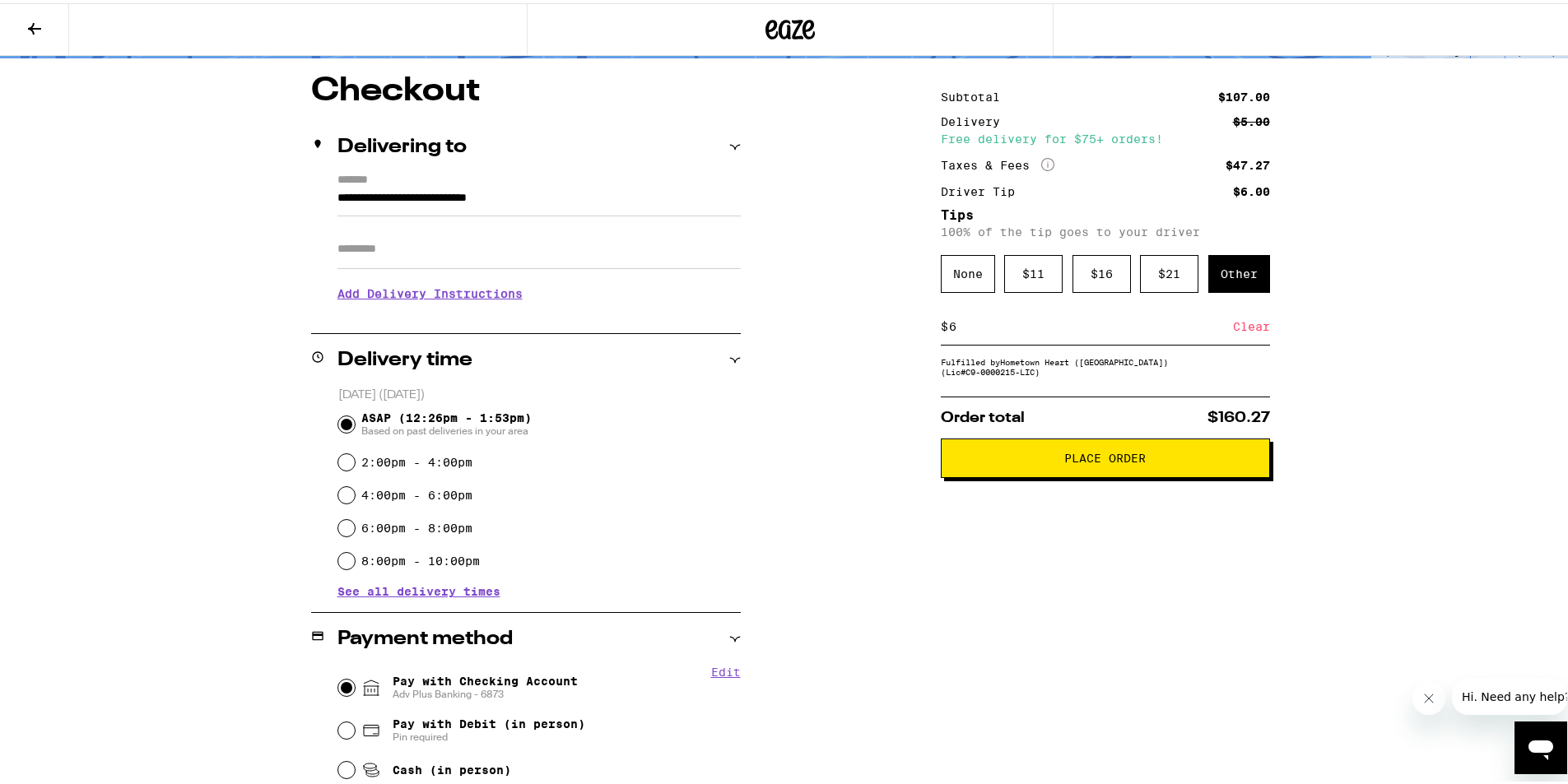
scroll to position [247, 0]
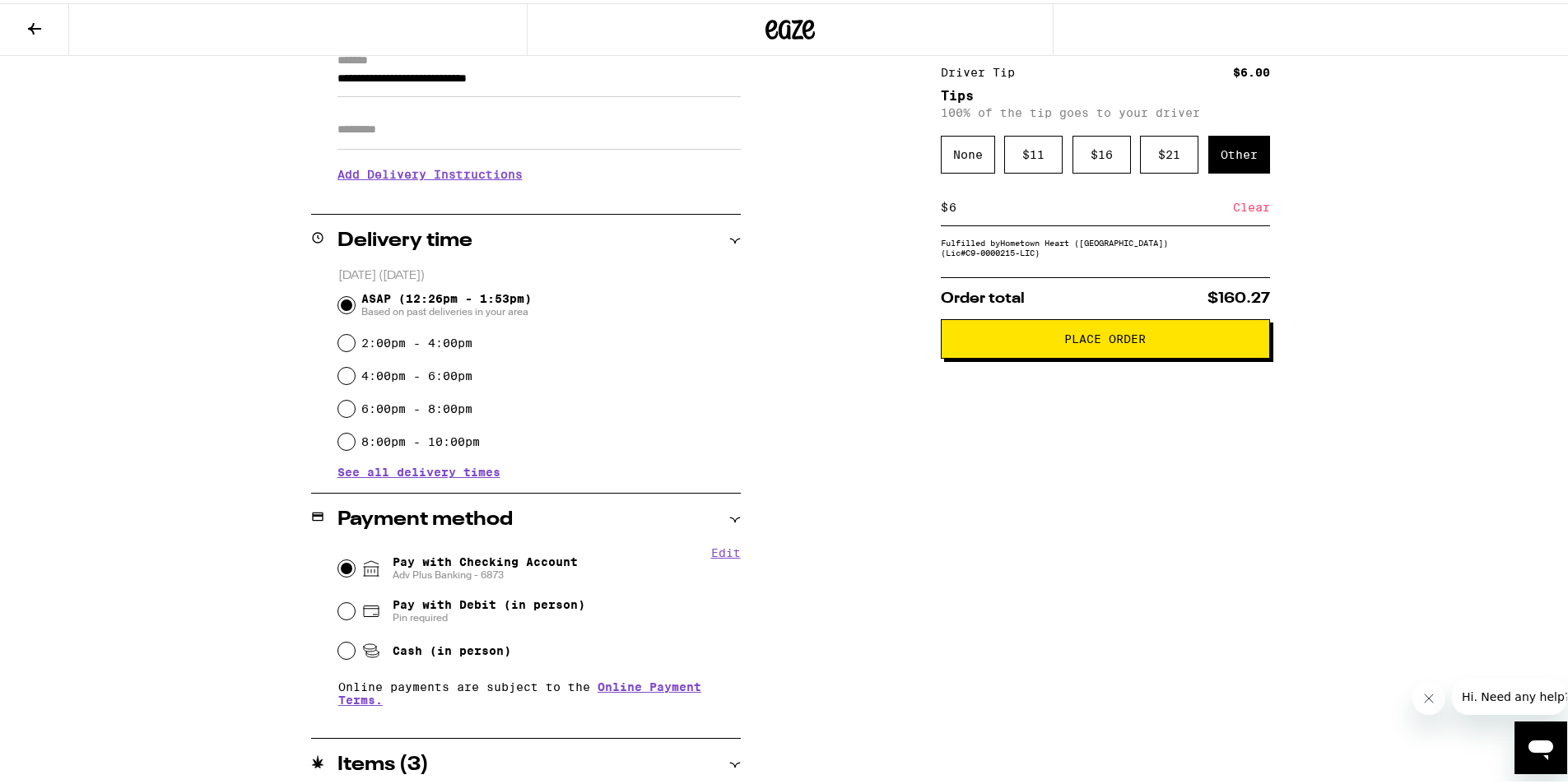
click at [1069, 342] on span "Place Order" at bounding box center [1105, 335] width 82 height 12
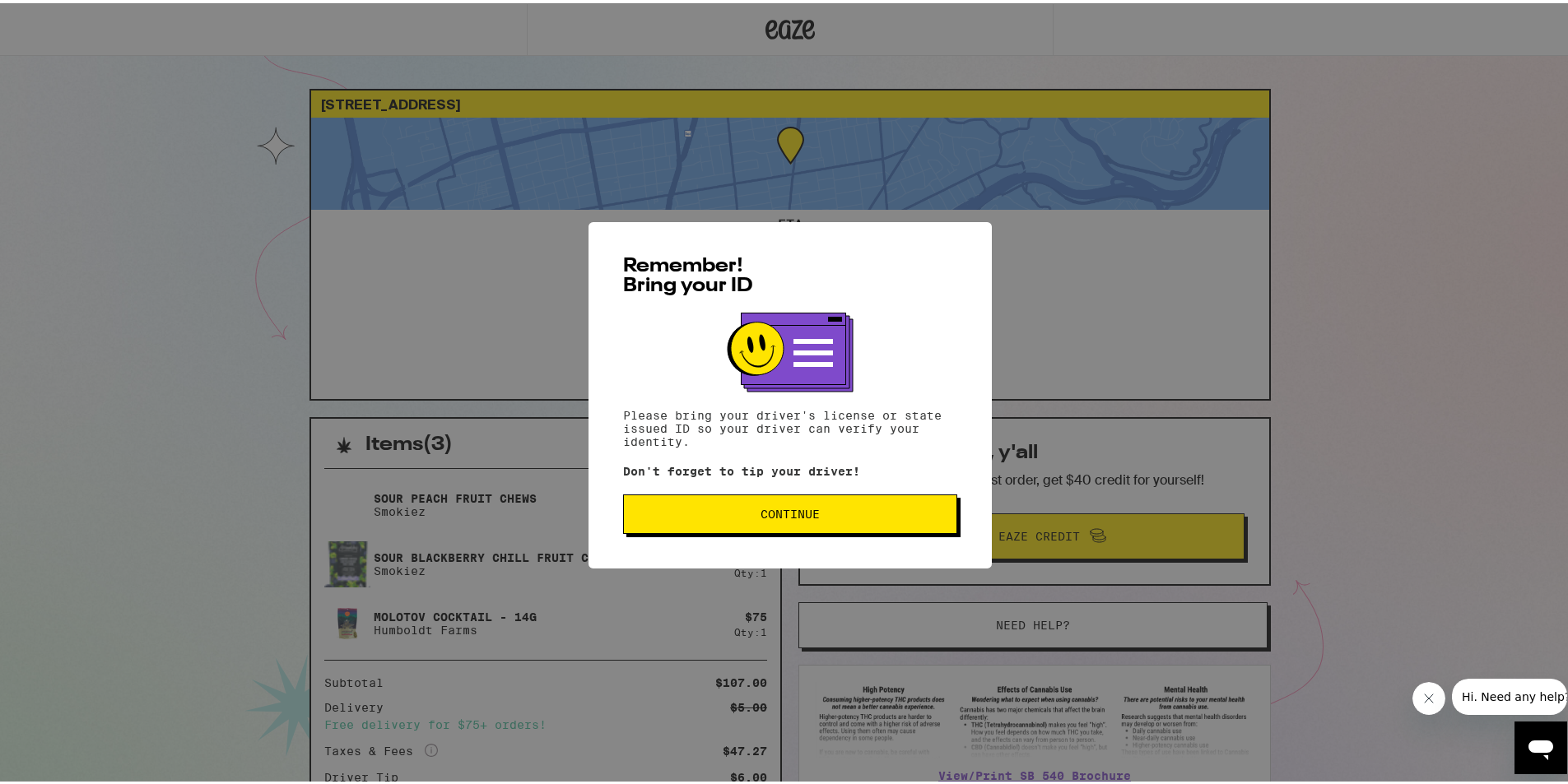
click at [775, 506] on button "Continue" at bounding box center [789, 511] width 334 height 39
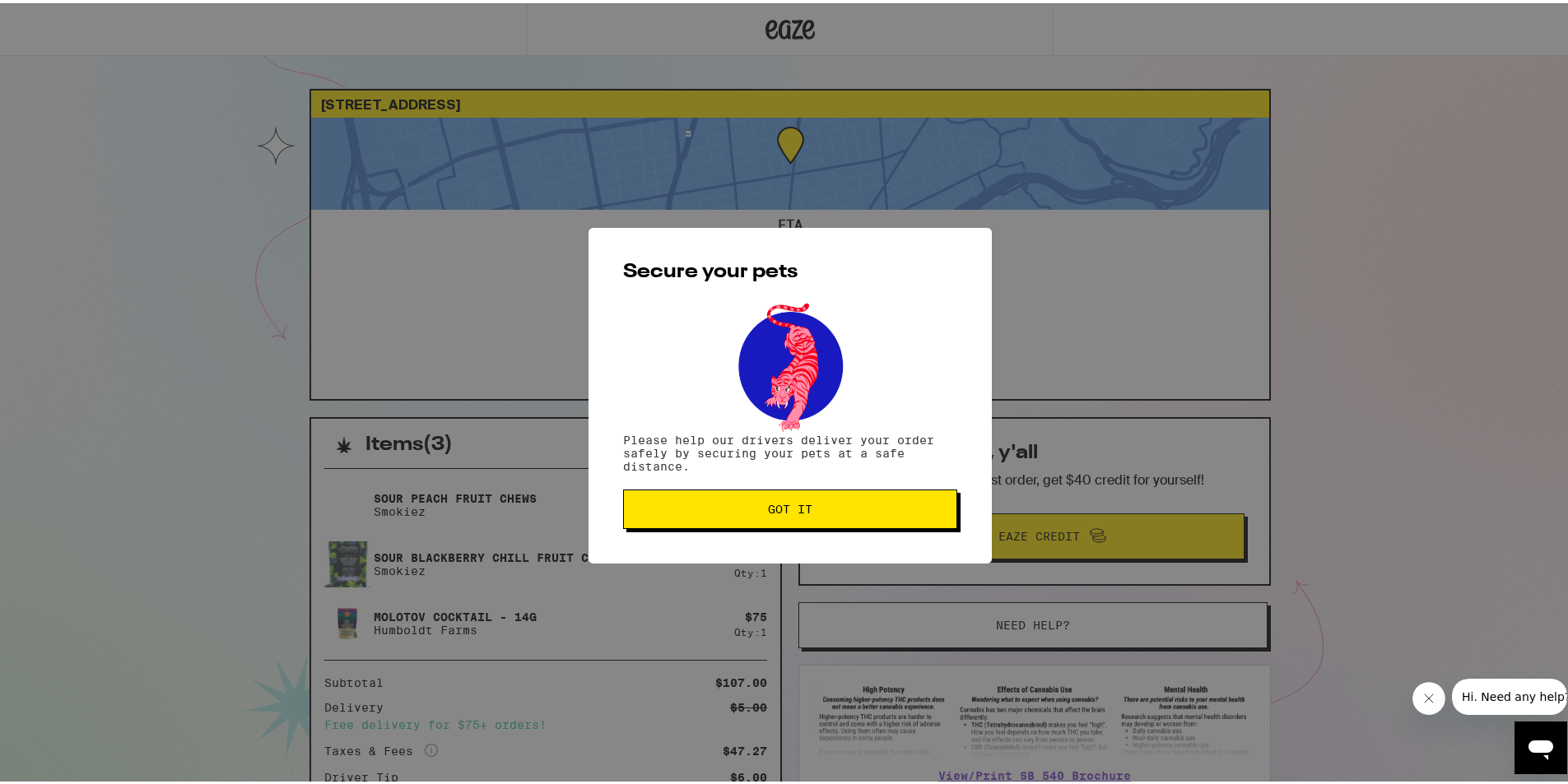
click at [775, 506] on span "Got it" at bounding box center [789, 506] width 45 height 12
